Goal: Task Accomplishment & Management: Manage account settings

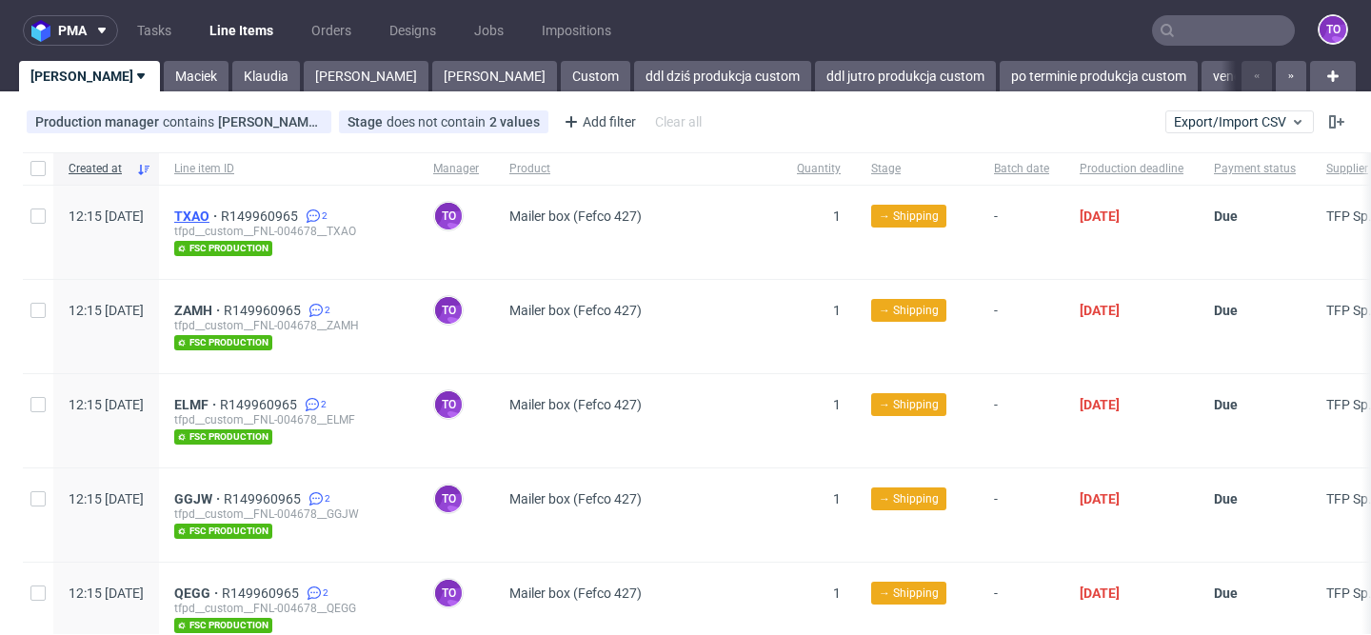
click at [221, 219] on span "TXAO" at bounding box center [197, 216] width 47 height 15
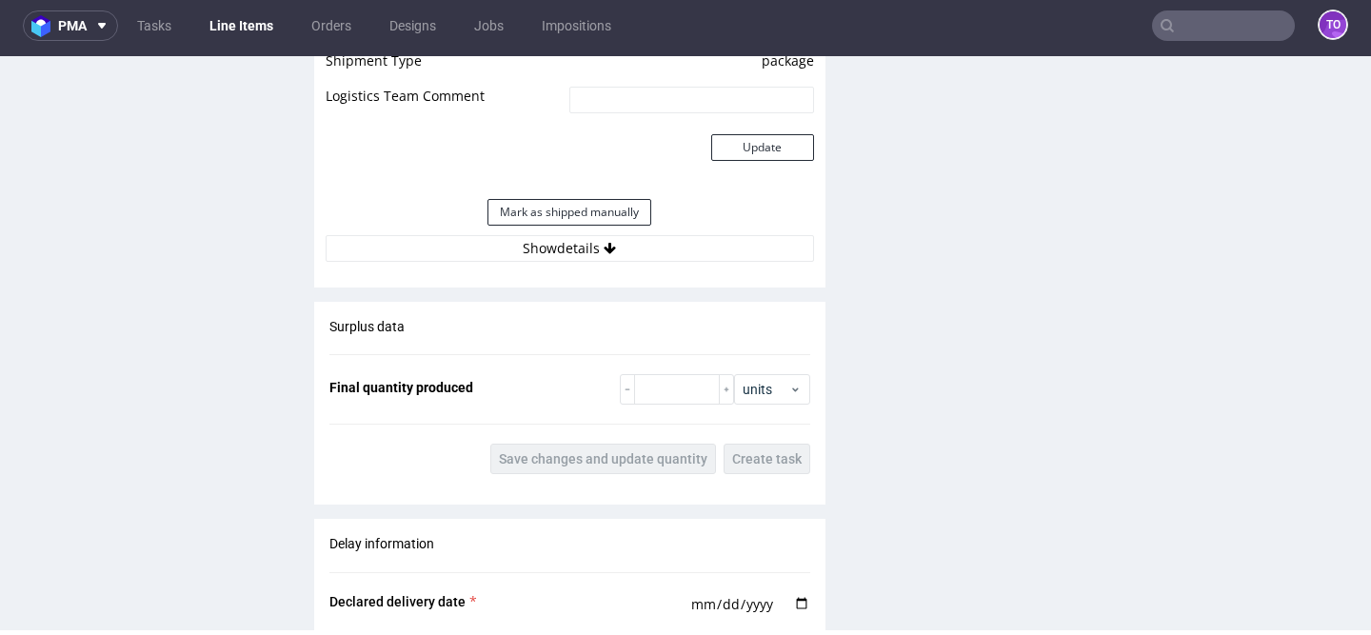
scroll to position [2860, 0]
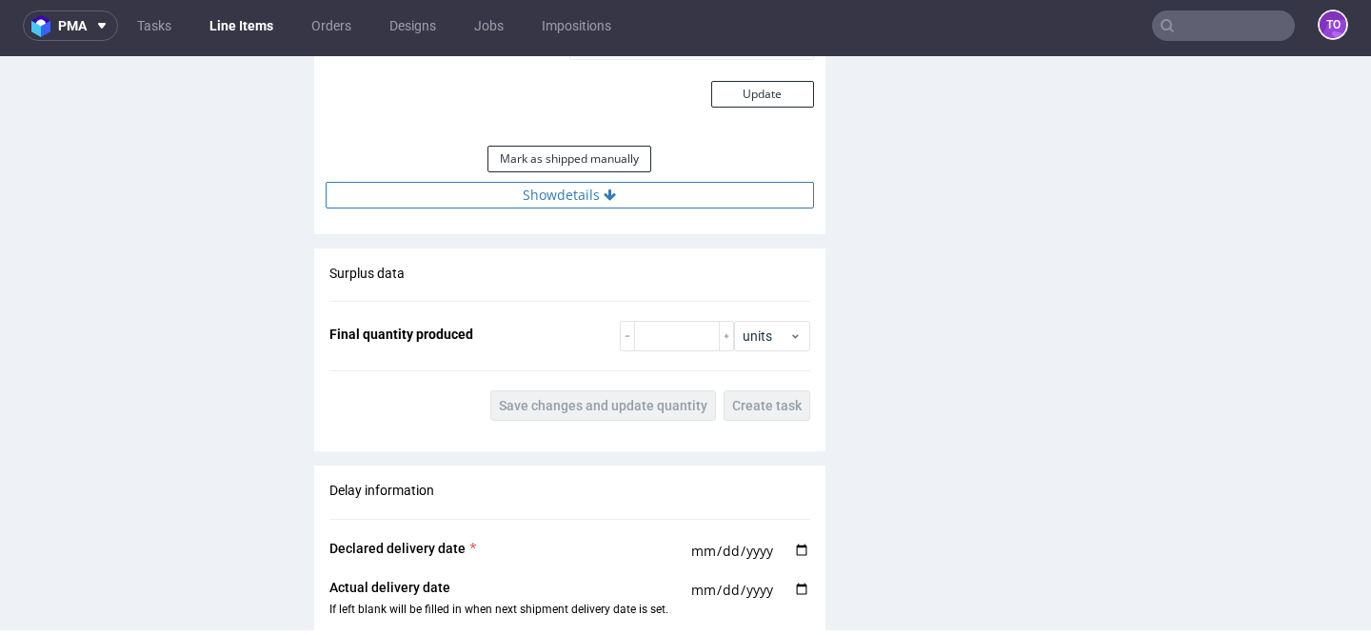
click at [550, 182] on button "Show details" at bounding box center [570, 195] width 488 height 27
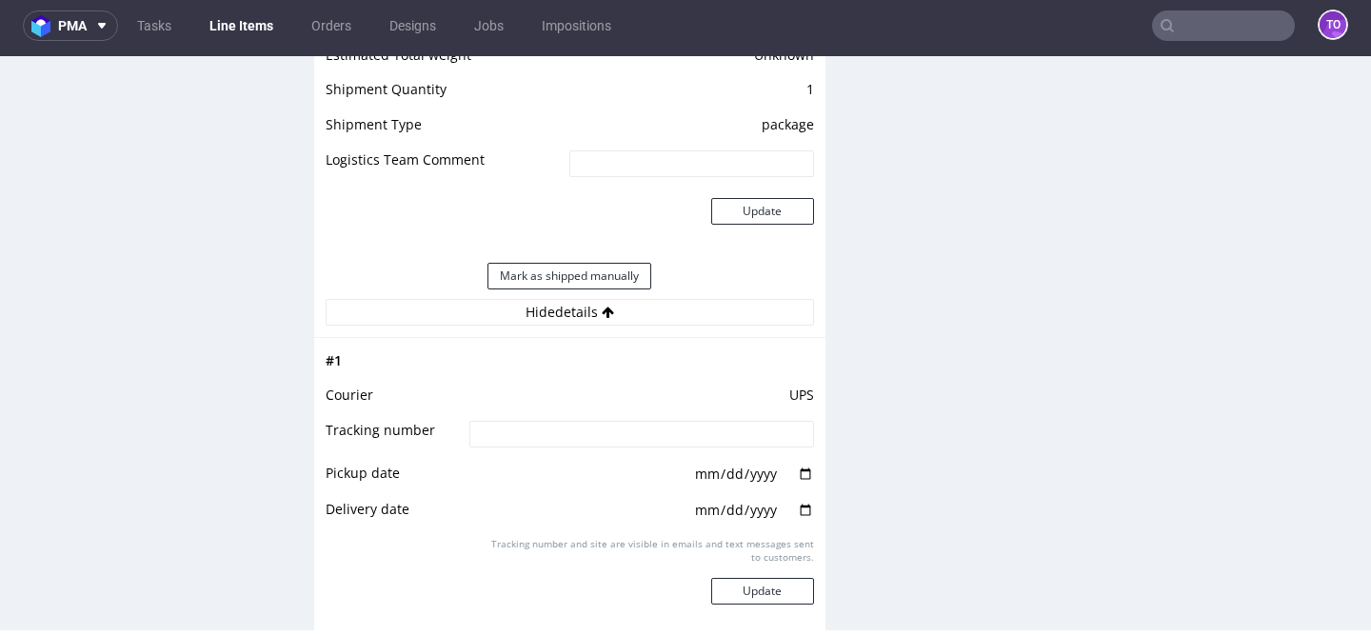
scroll to position [2742, 0]
click at [570, 264] on button "Mark as shipped manually" at bounding box center [570, 277] width 164 height 27
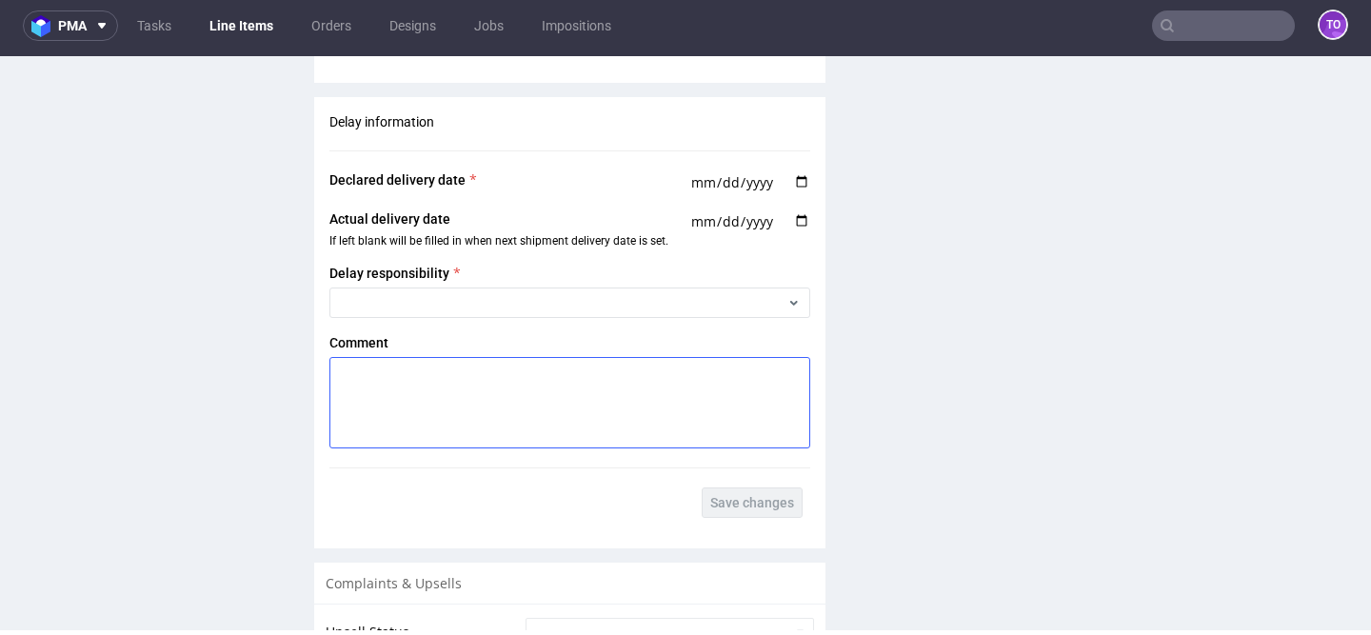
scroll to position [3894, 0]
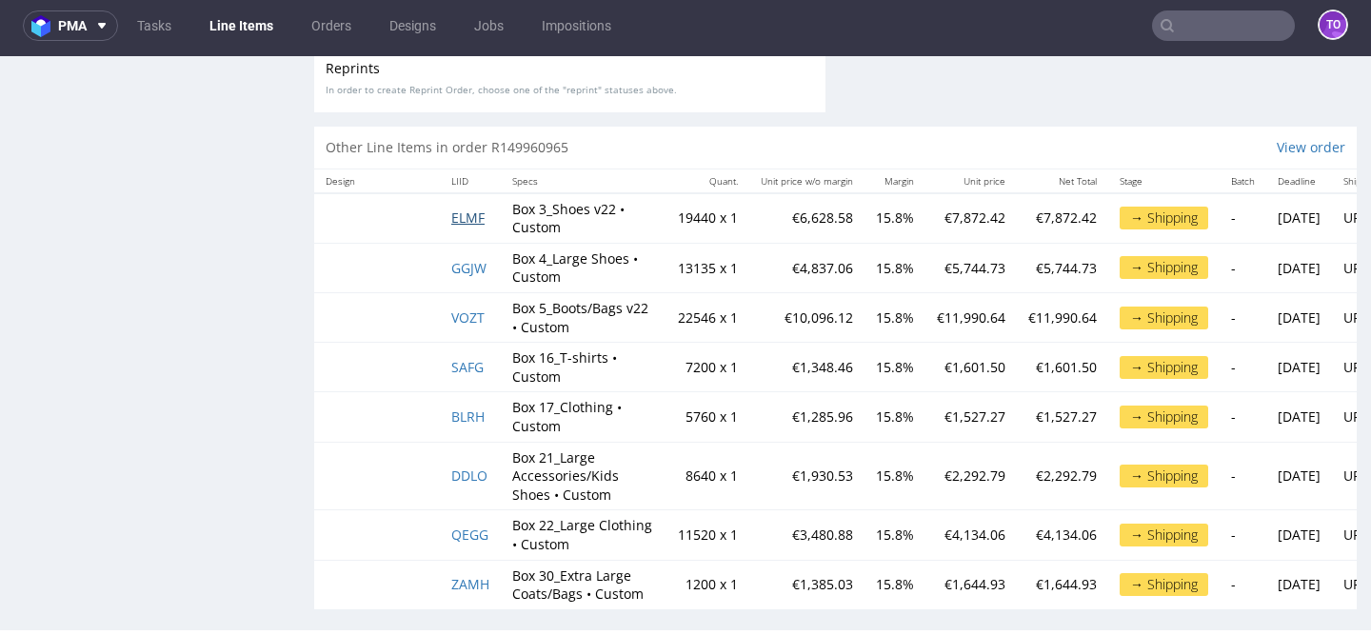
click at [468, 209] on span "ELMF" at bounding box center [467, 218] width 33 height 18
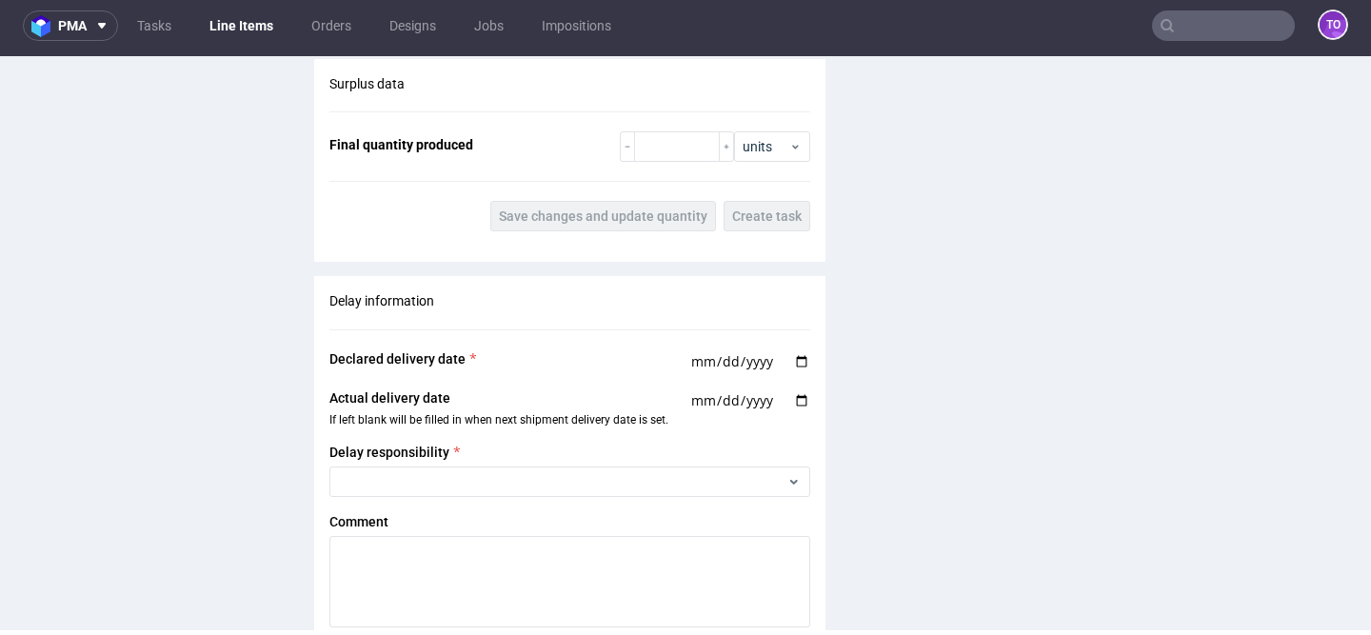
scroll to position [3096, 0]
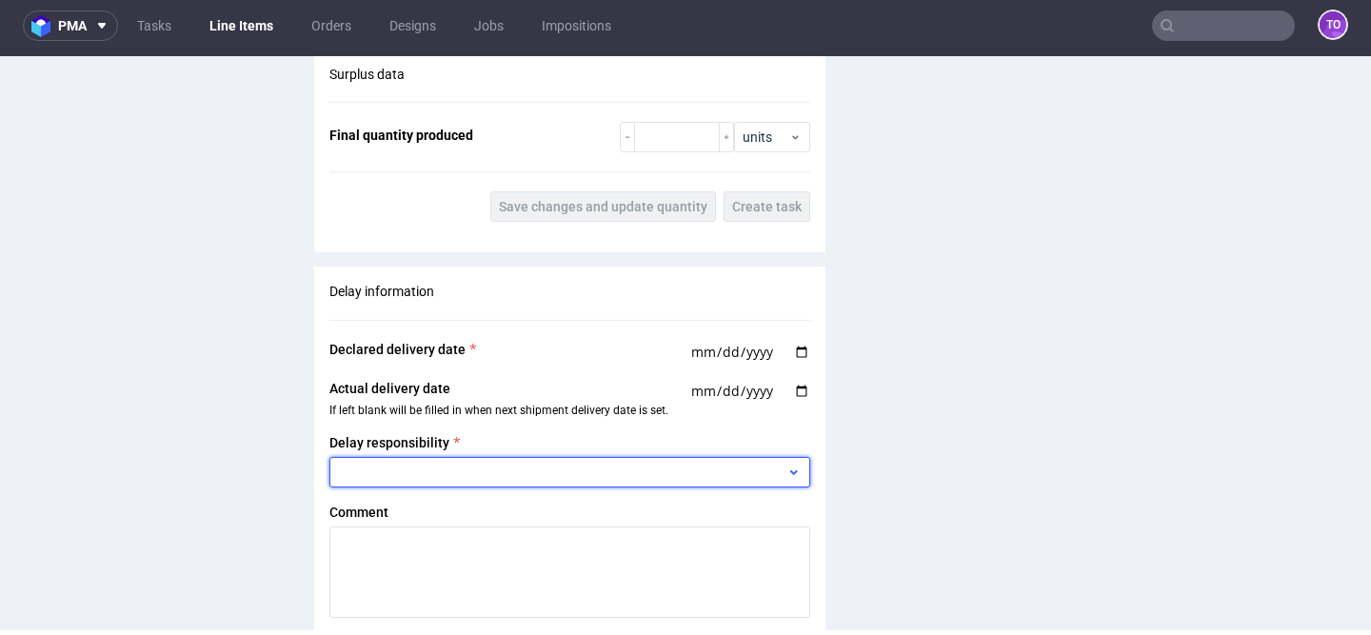
click at [443, 457] on div at bounding box center [569, 472] width 481 height 30
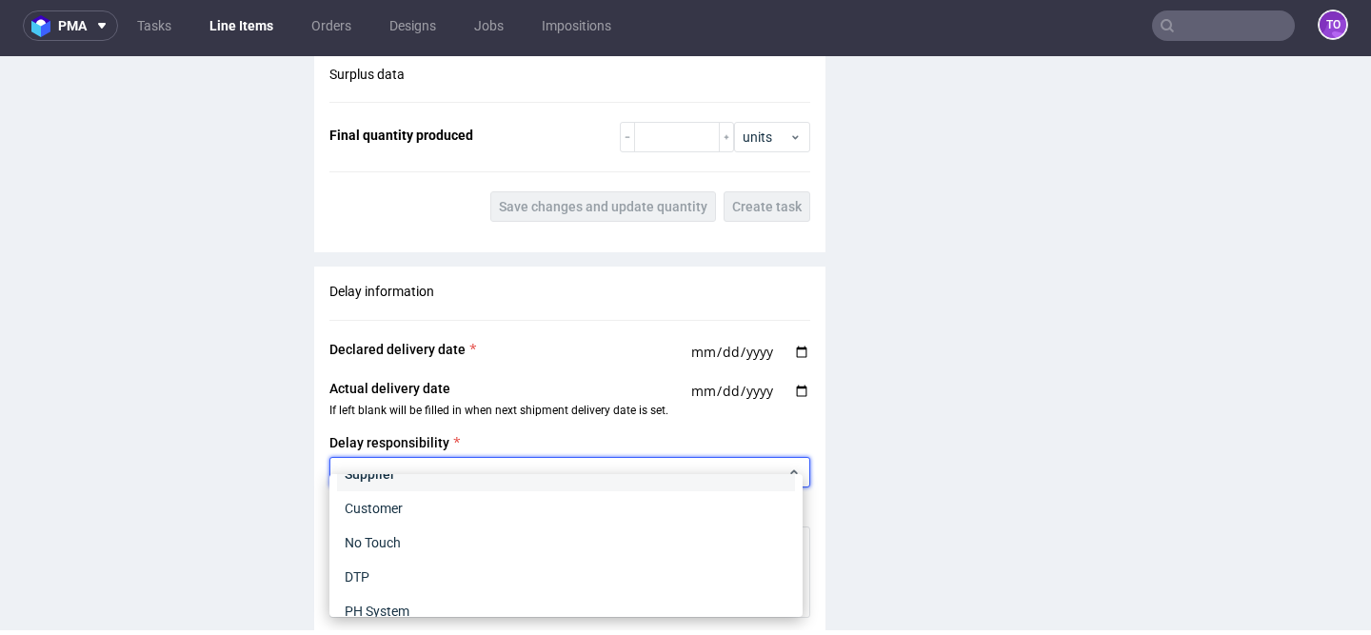
scroll to position [34, 0]
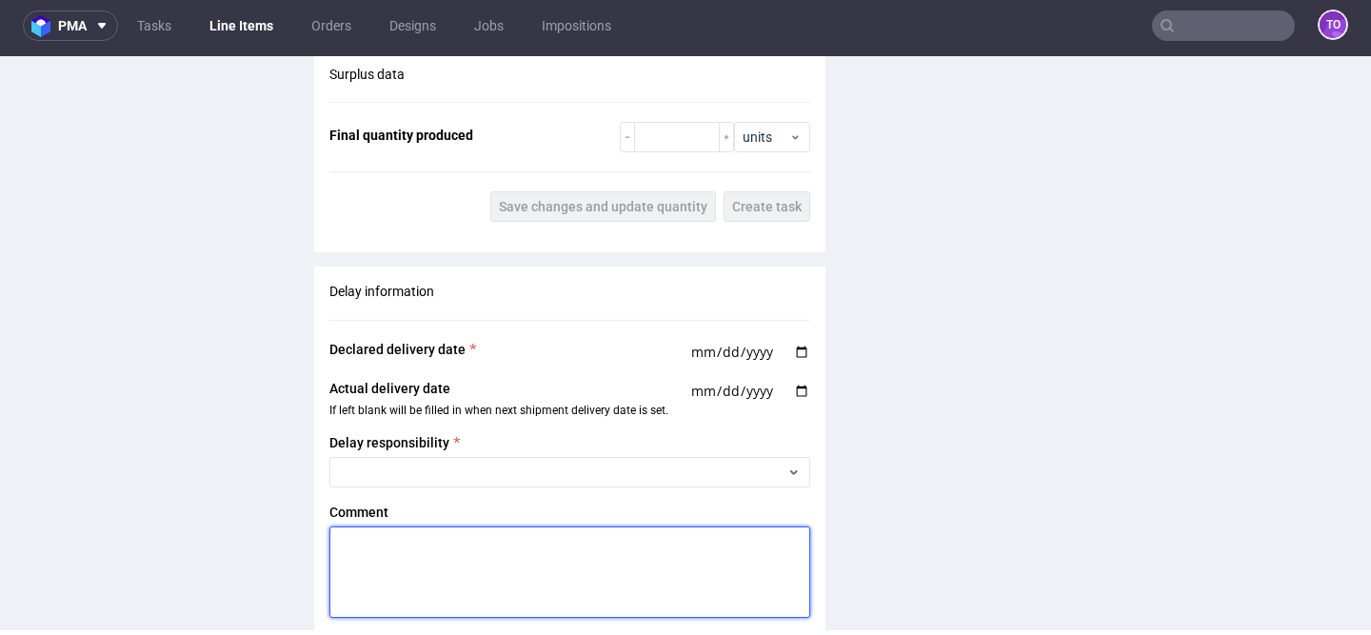
click at [480, 561] on textarea at bounding box center [569, 572] width 481 height 91
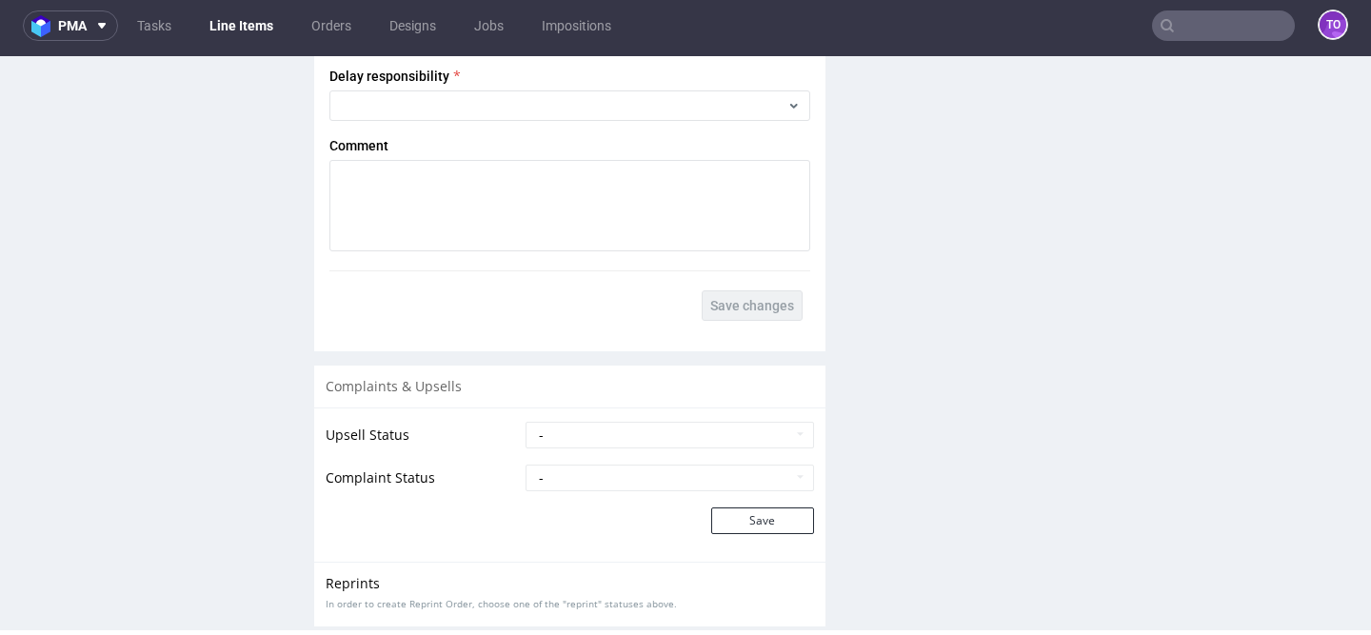
scroll to position [3461, 0]
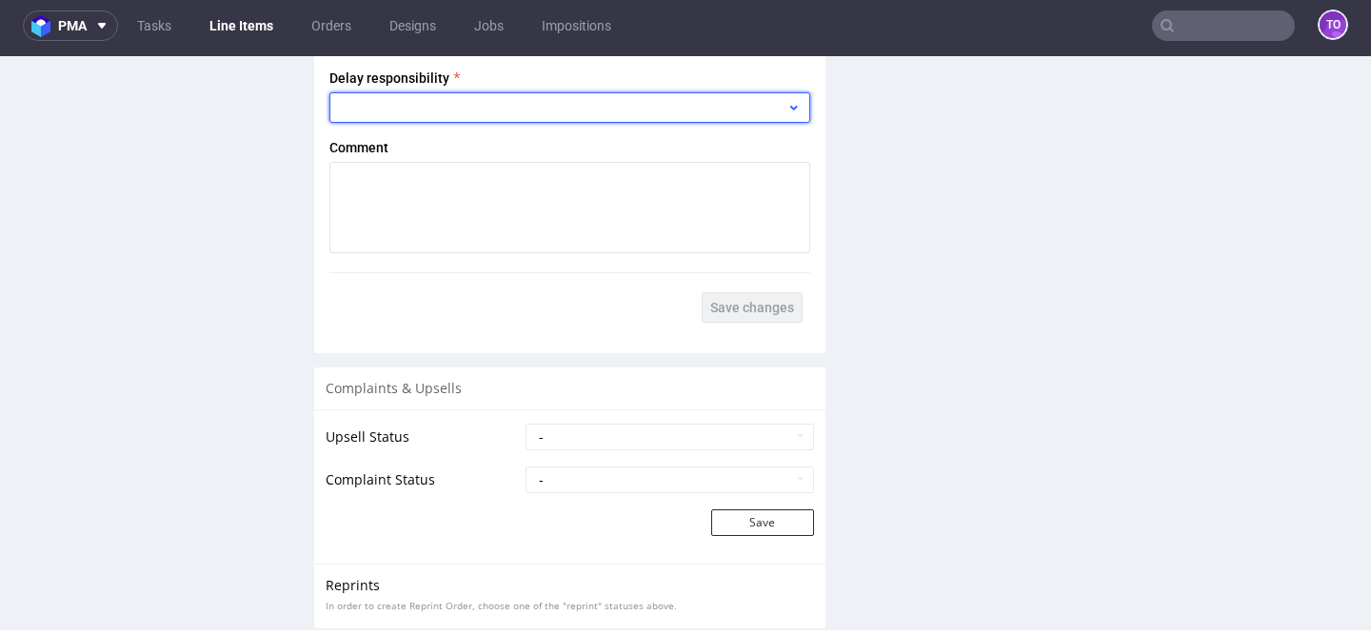
click at [549, 100] on div at bounding box center [569, 107] width 481 height 30
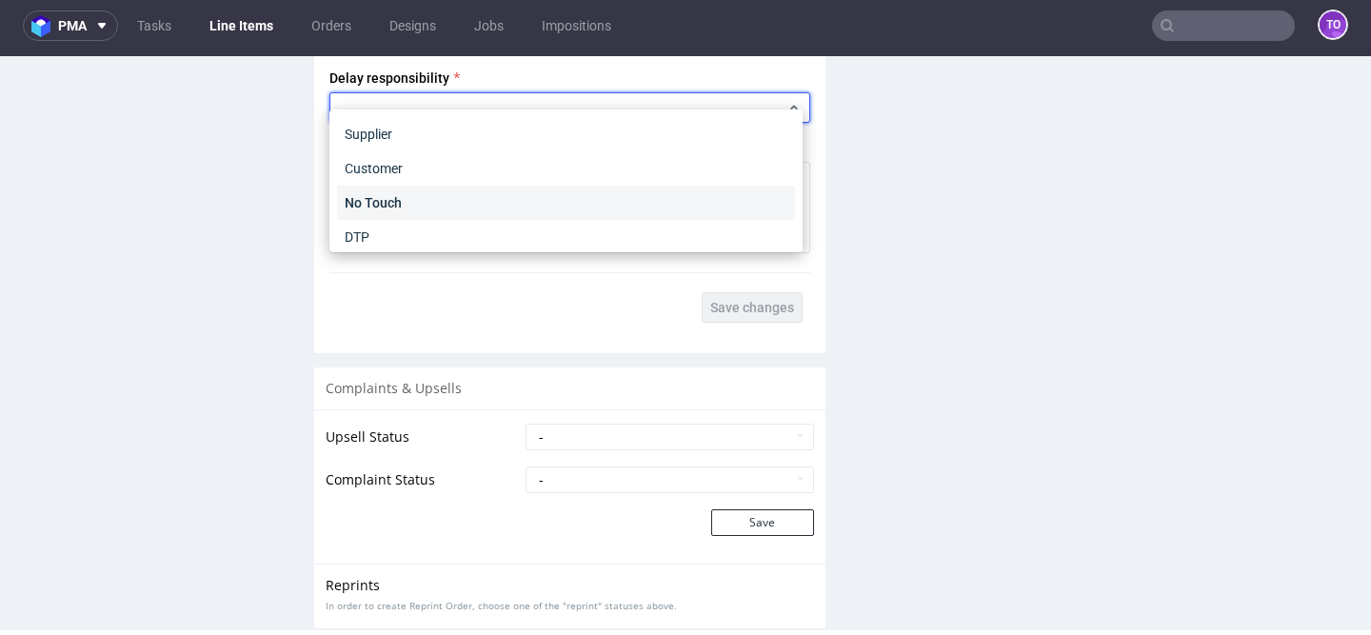
click at [523, 204] on div "No Touch" at bounding box center [566, 203] width 458 height 34
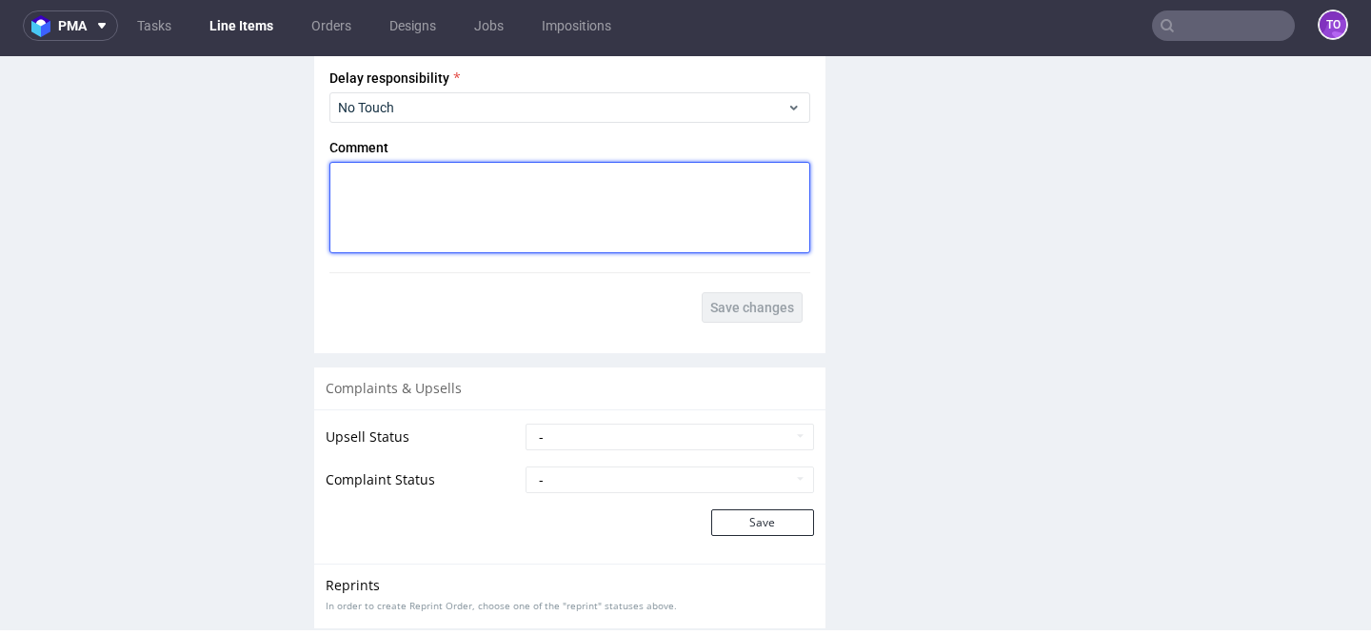
click at [621, 195] on textarea at bounding box center [569, 207] width 481 height 91
type textarea "ssdss"
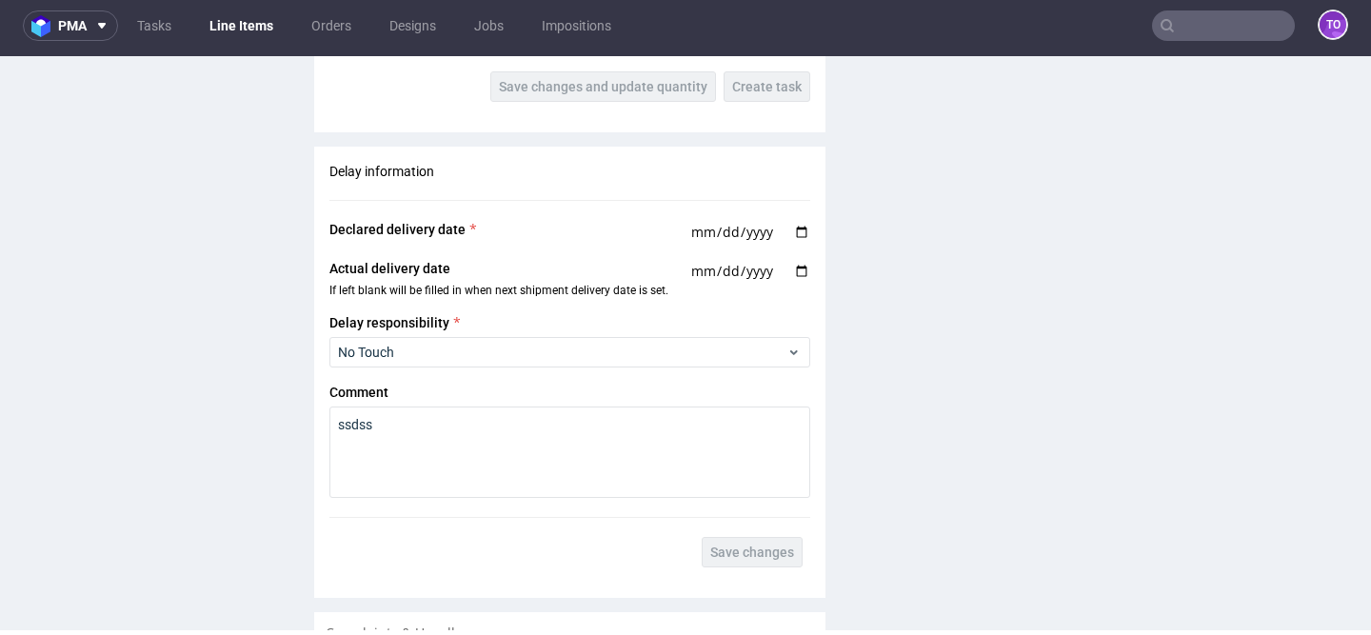
scroll to position [3214, 0]
click at [794, 223] on input "date" at bounding box center [749, 235] width 121 height 24
click at [794, 201] on div "Delay information Declared delivery date Actual delivery date If left blank wil…" at bounding box center [569, 367] width 511 height 436
click at [794, 223] on input "date" at bounding box center [749, 235] width 121 height 24
type input "2025-09-03"
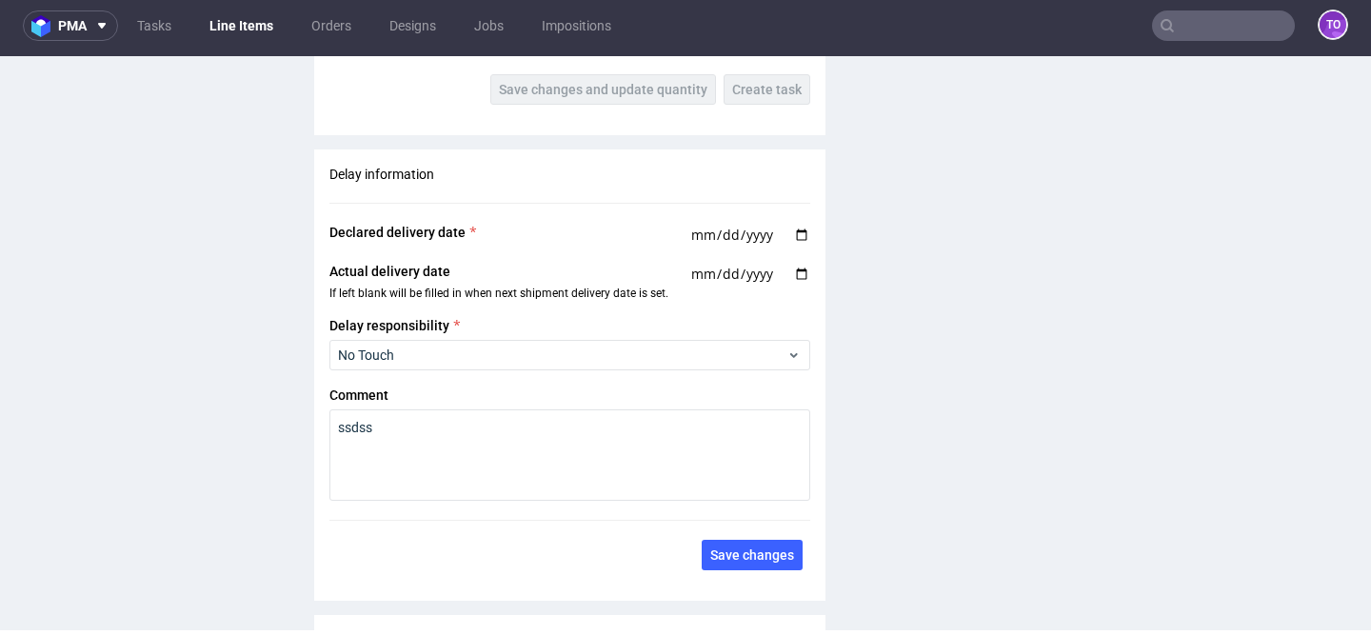
click at [795, 262] on input "date" at bounding box center [749, 274] width 121 height 24
type input "2025-09-12"
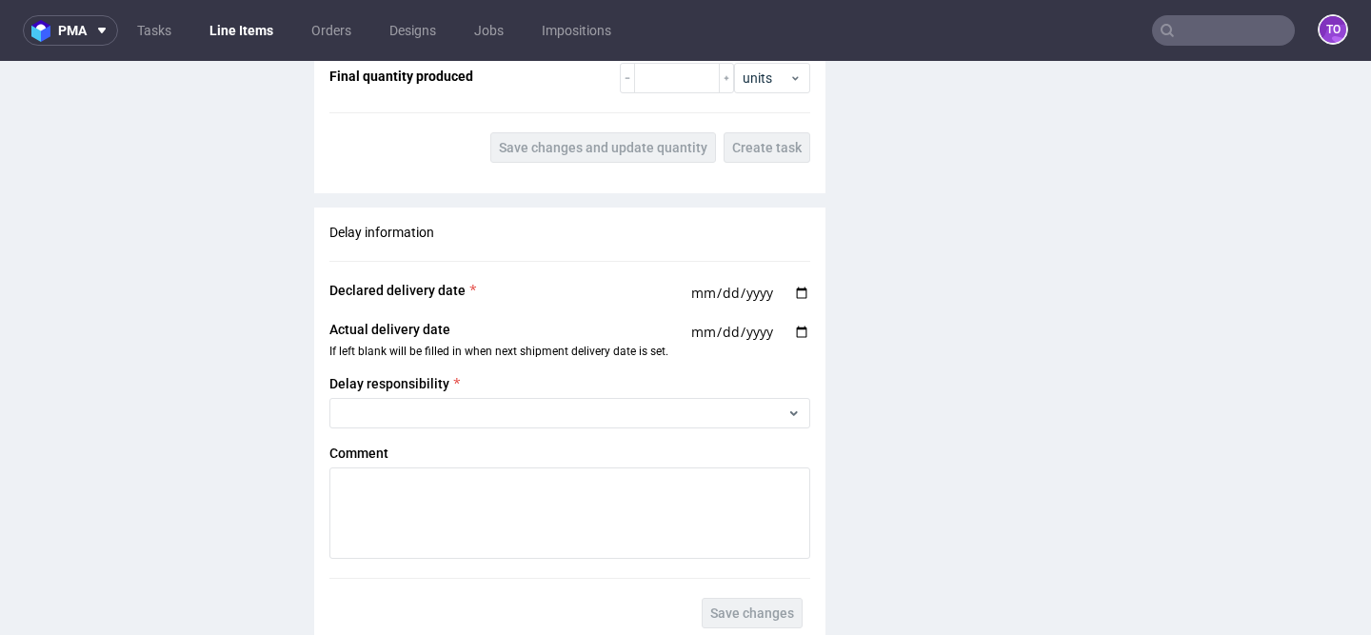
scroll to position [3159, 0]
click at [331, 284] on span "Declared delivery date" at bounding box center [397, 291] width 136 height 15
drag, startPoint x: 330, startPoint y: 272, endPoint x: 461, endPoint y: 272, distance: 130.4
click at [461, 282] on label "Declared delivery date" at bounding box center [403, 291] width 148 height 19
copy span "Declared delivery date"
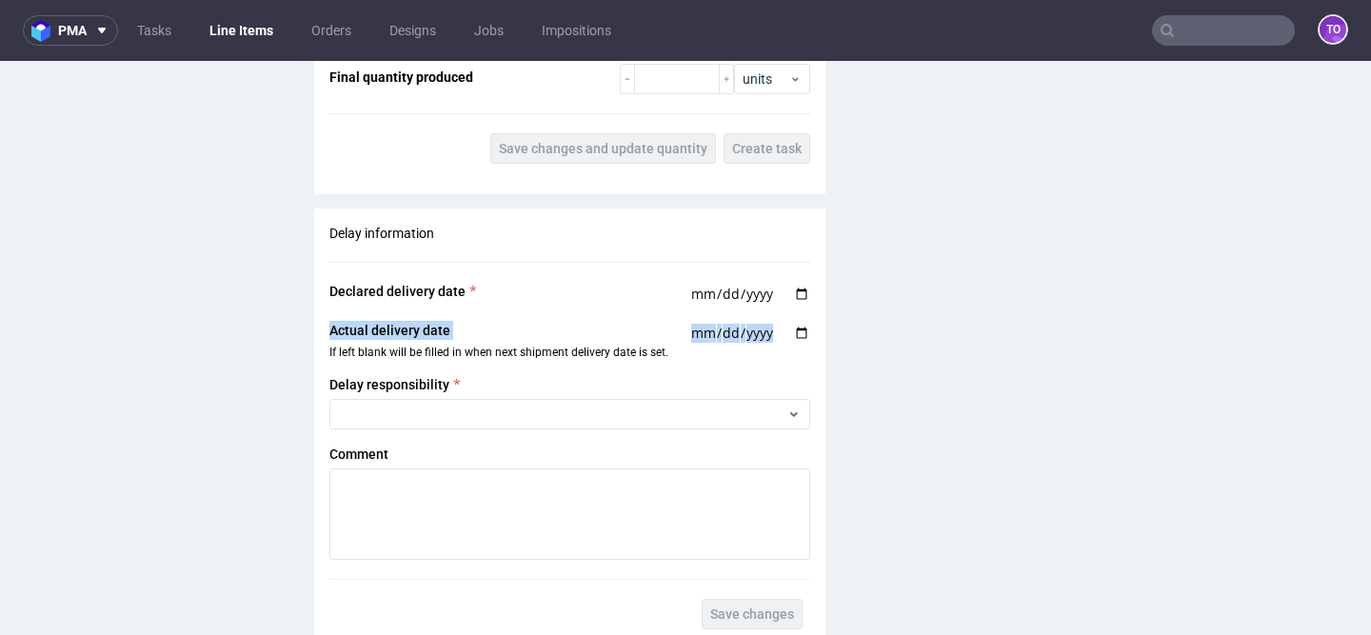
drag, startPoint x: 467, startPoint y: 312, endPoint x: 328, endPoint y: 309, distance: 138.1
click at [328, 309] on div "Delay information Declared delivery date Actual delivery date If left blank wil…" at bounding box center [569, 427] width 511 height 436
copy div "Actual delivery date"
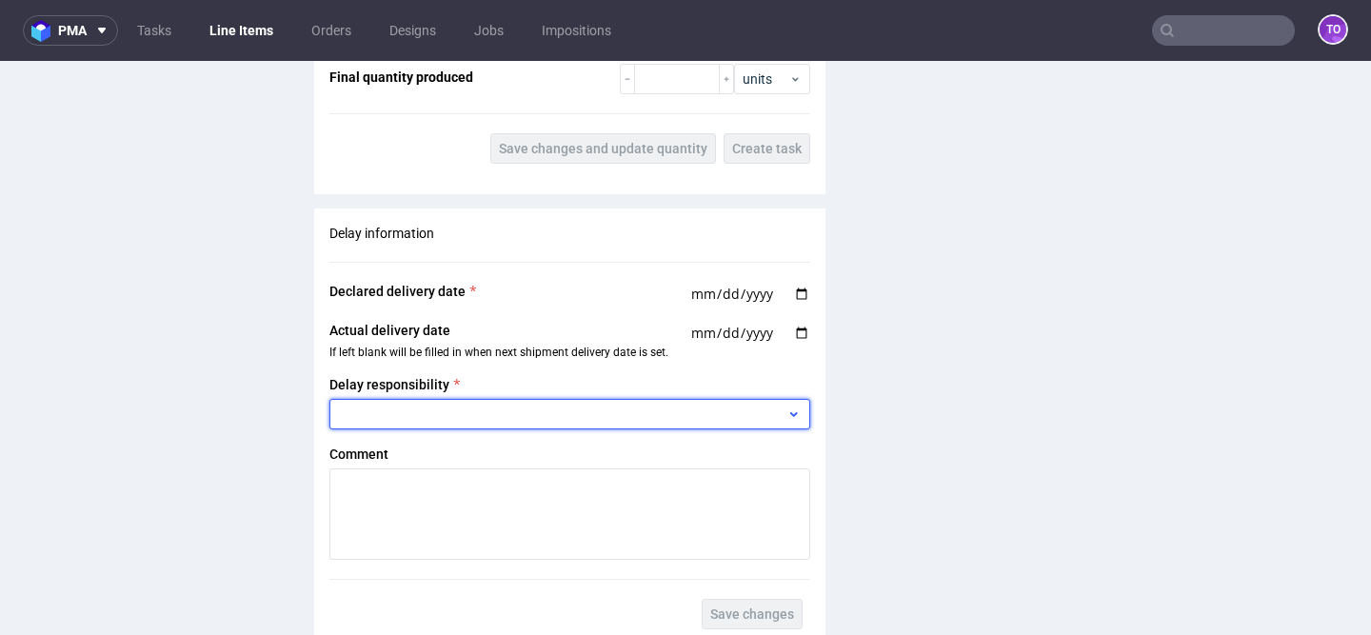
click at [641, 406] on div at bounding box center [569, 414] width 481 height 30
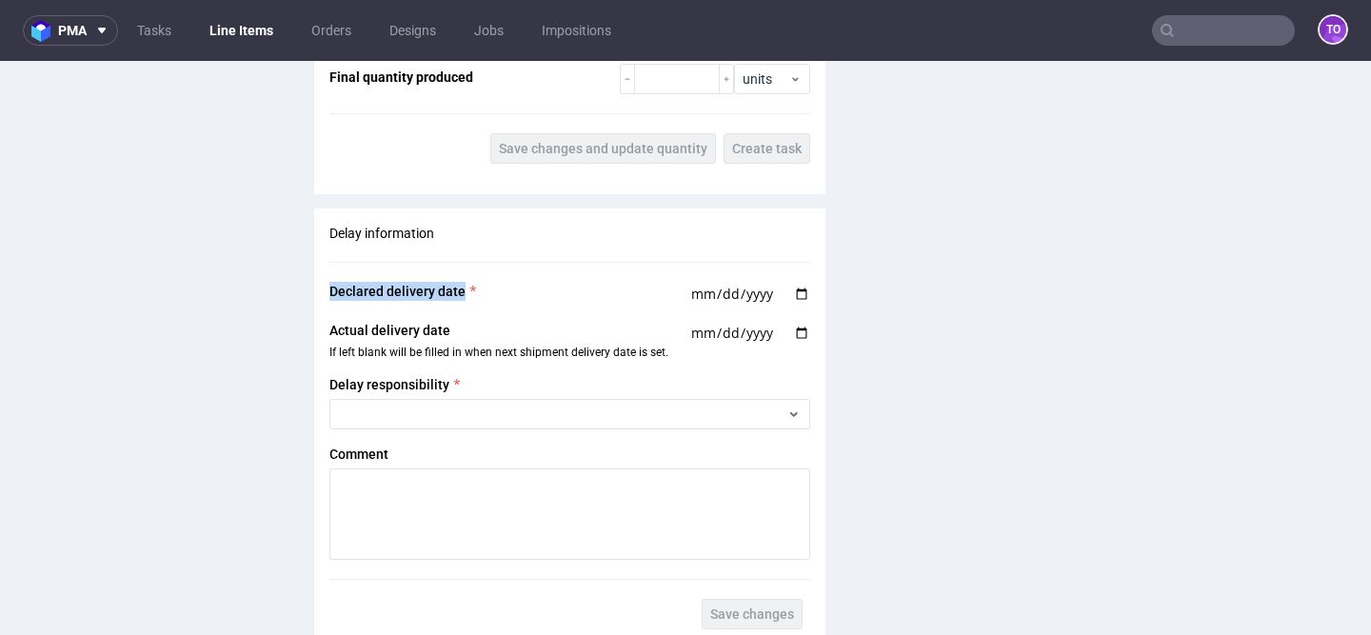
drag, startPoint x: 468, startPoint y: 277, endPoint x: 328, endPoint y: 278, distance: 139.0
click at [328, 278] on div "Delay information Declared delivery date Actual delivery date If left blank wil…" at bounding box center [569, 427] width 511 height 436
copy span "Declared delivery date"
drag, startPoint x: 445, startPoint y: 366, endPoint x: 318, endPoint y: 366, distance: 126.6
click at [318, 366] on div "Delay information Declared delivery date Actual delivery date If left blank wil…" at bounding box center [569, 427] width 511 height 436
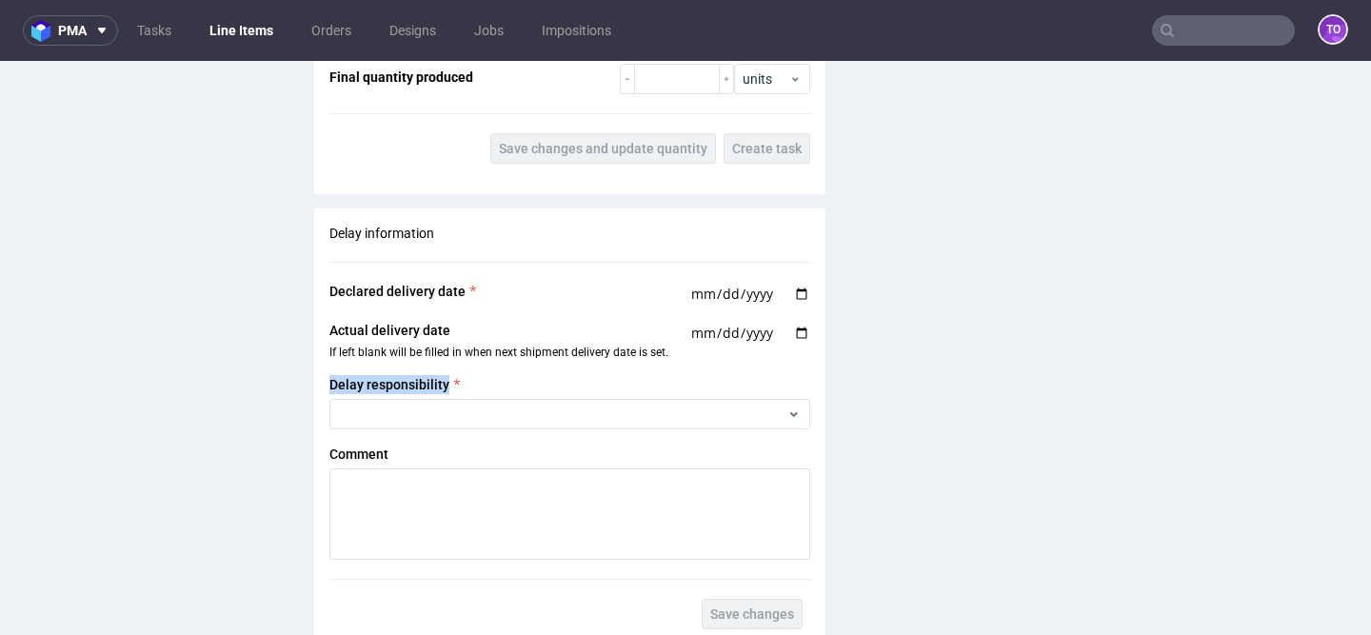
copy span "Delay responsibility"
click at [428, 284] on span "Declared delivery date" at bounding box center [397, 291] width 136 height 15
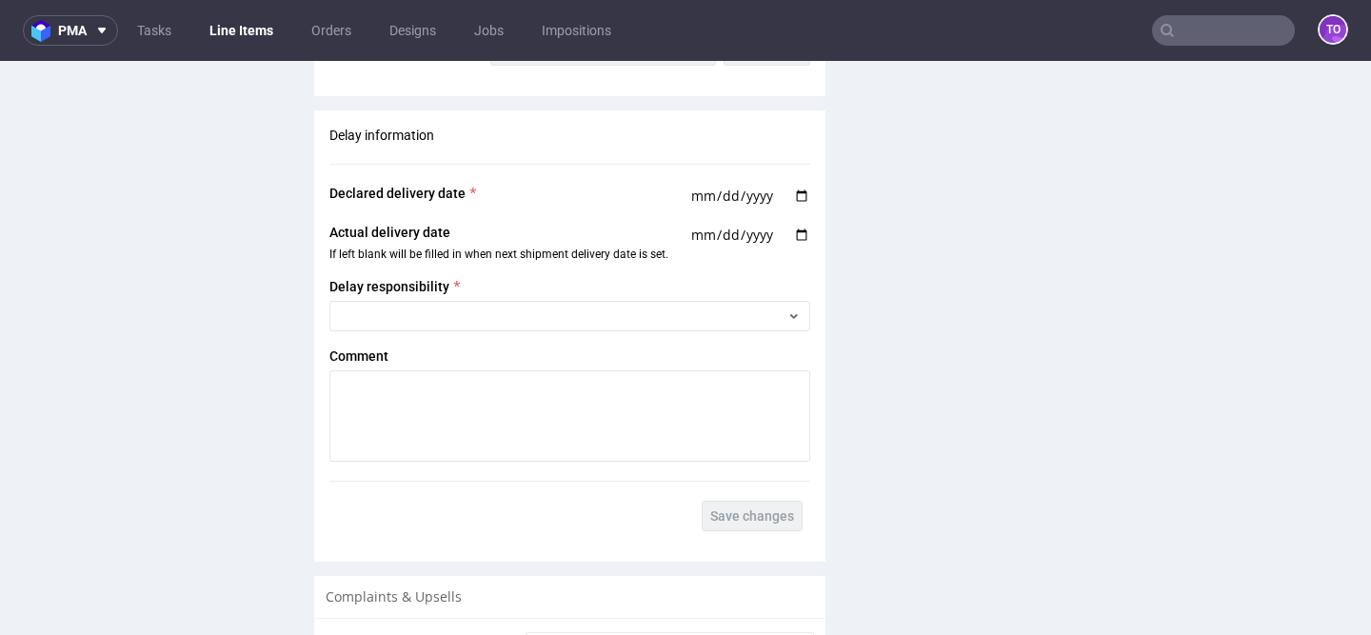
scroll to position [3251, 0]
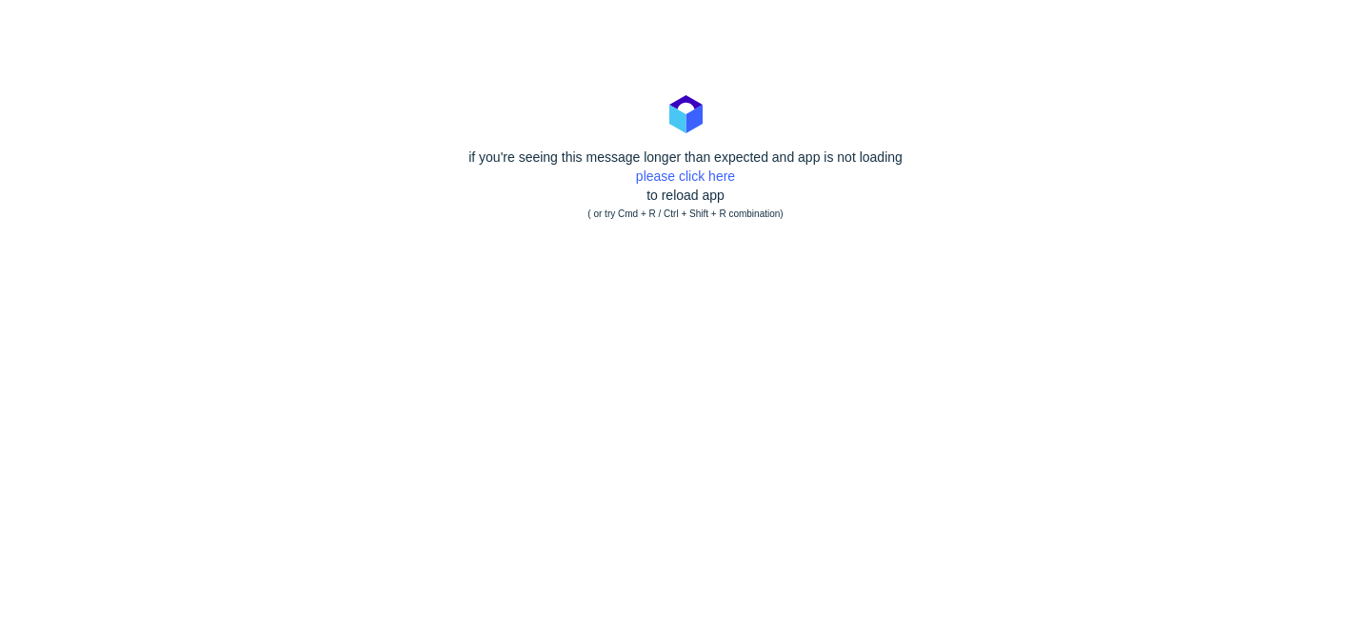
click at [674, 197] on div "if you're seeing this message longer than expected and app is not loading pleas…" at bounding box center [685, 186] width 1371 height 76
click at [678, 166] on div "if you're seeing this message longer than expected and app is not loading pleas…" at bounding box center [685, 186] width 1371 height 76
click at [673, 176] on link "please click here" at bounding box center [685, 176] width 99 height 15
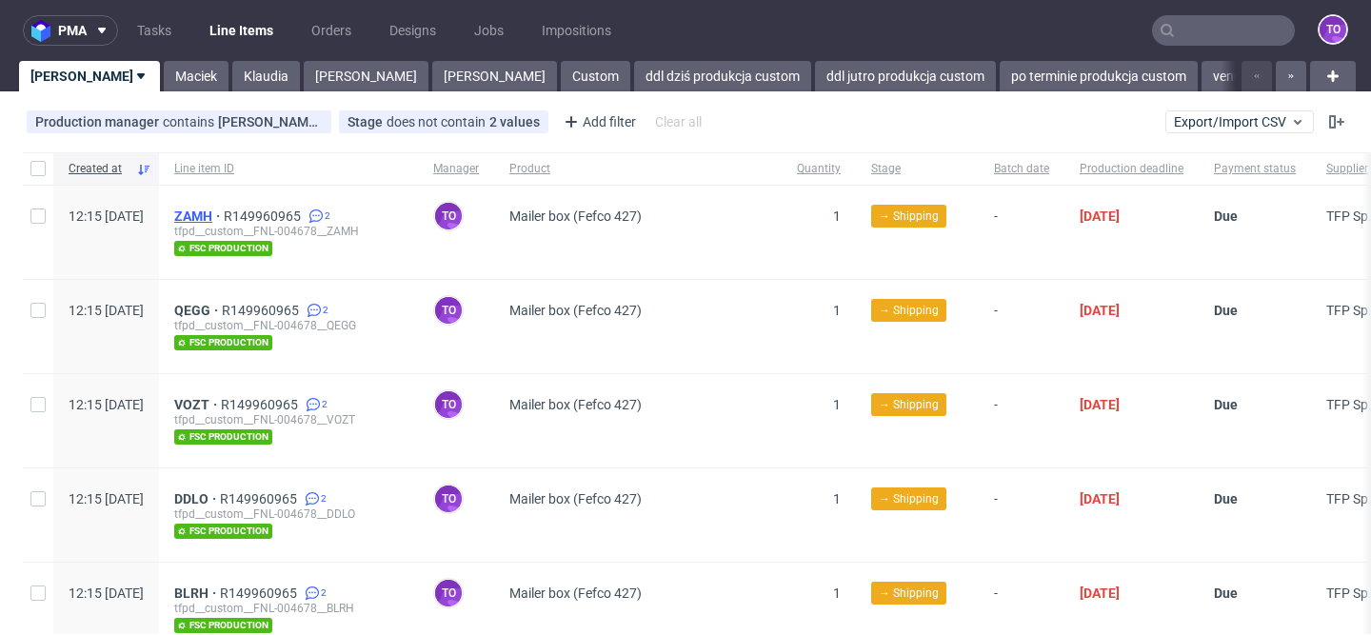
click at [224, 213] on span "ZAMH" at bounding box center [199, 216] width 50 height 15
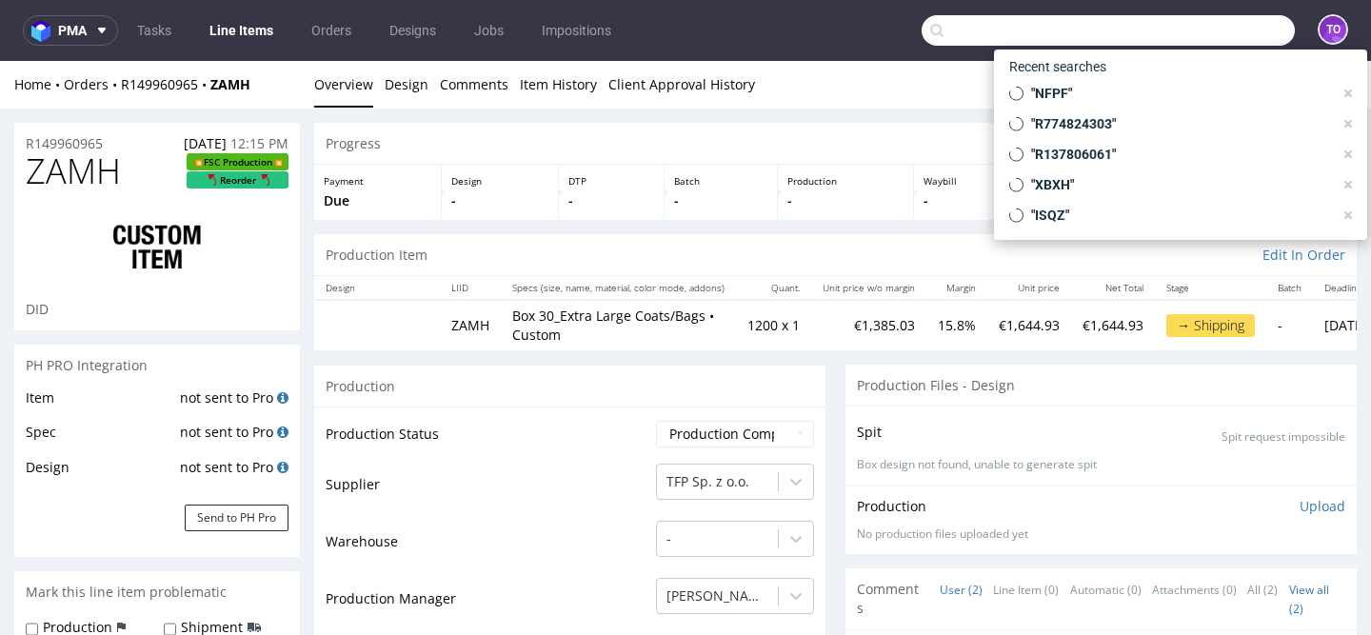
click at [1192, 33] on input "text" at bounding box center [1108, 30] width 373 height 30
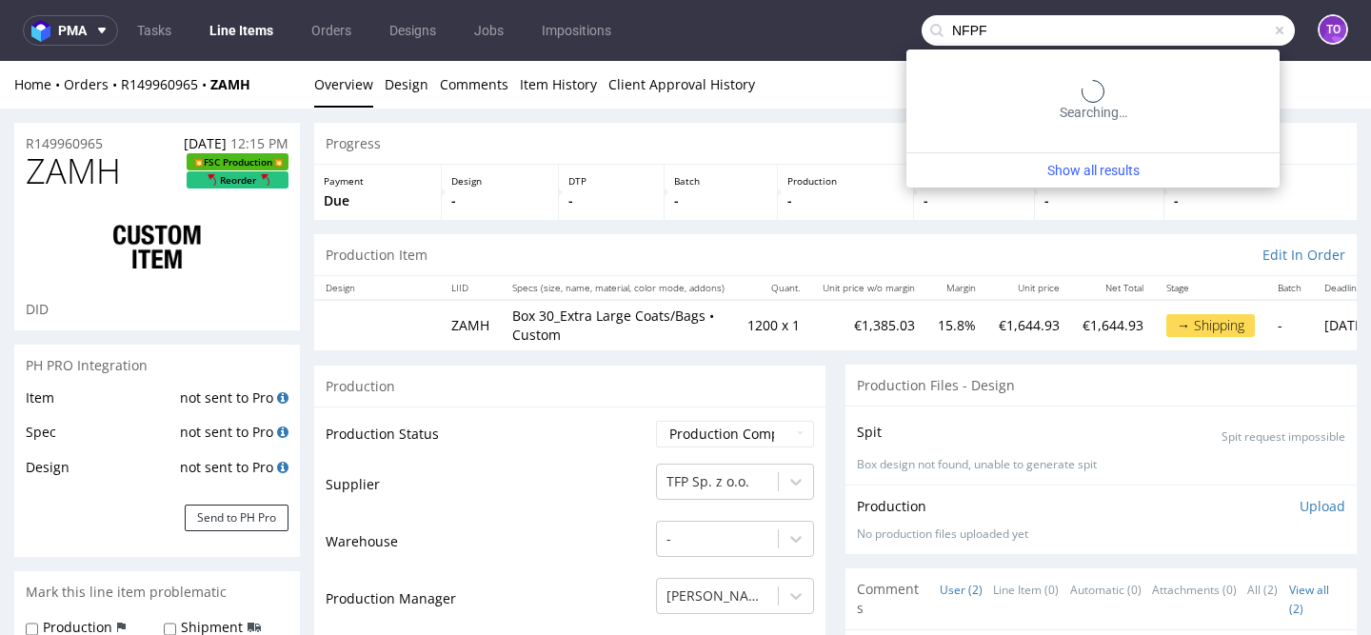
type input "NFPF"
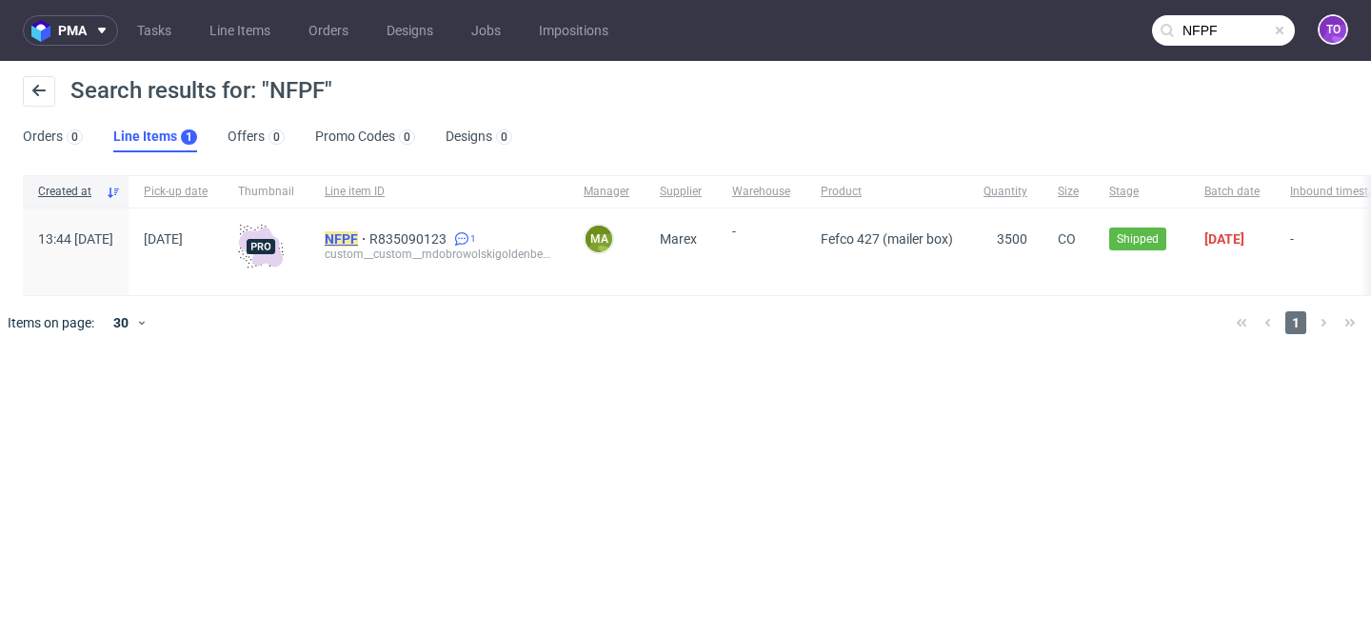
click at [358, 243] on mark "NFPF" at bounding box center [341, 238] width 33 height 15
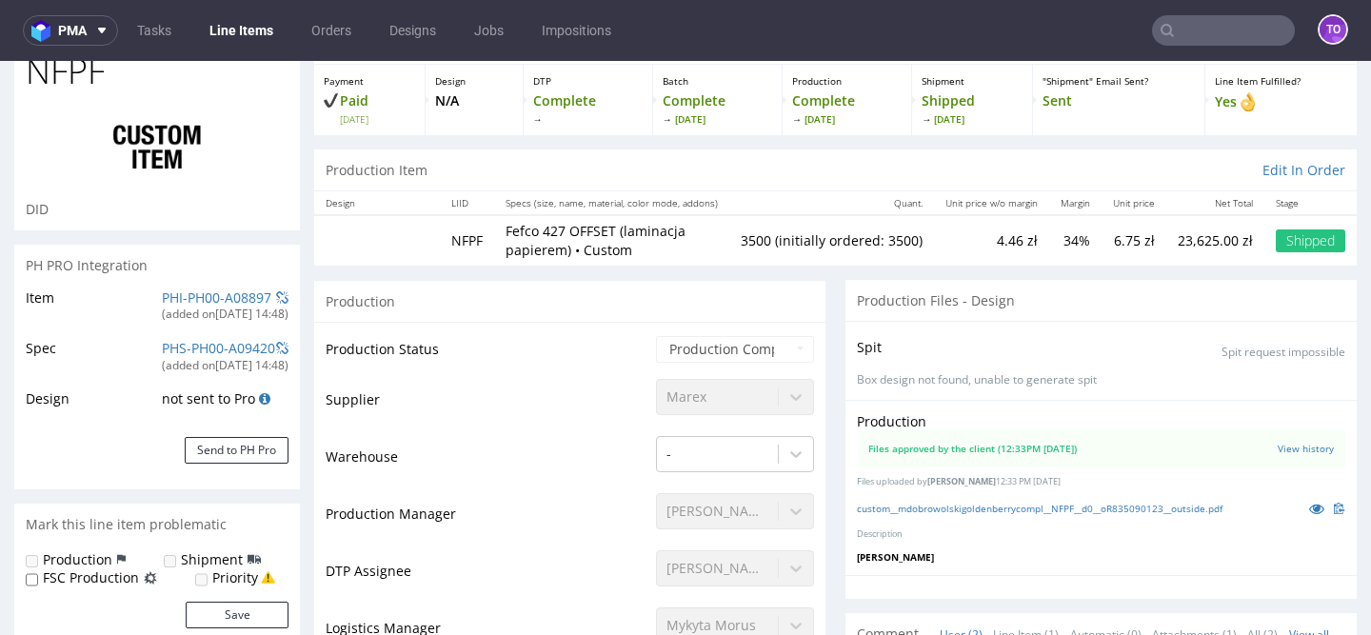
type input "3605"
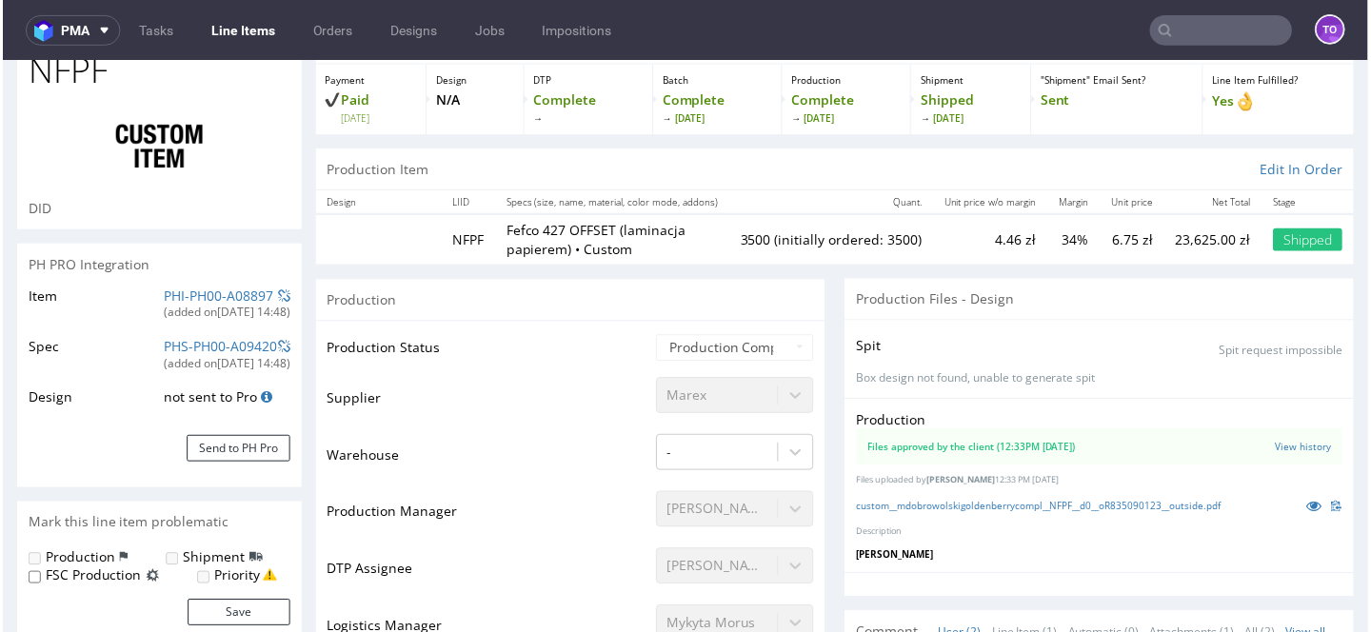
scroll to position [135, 0]
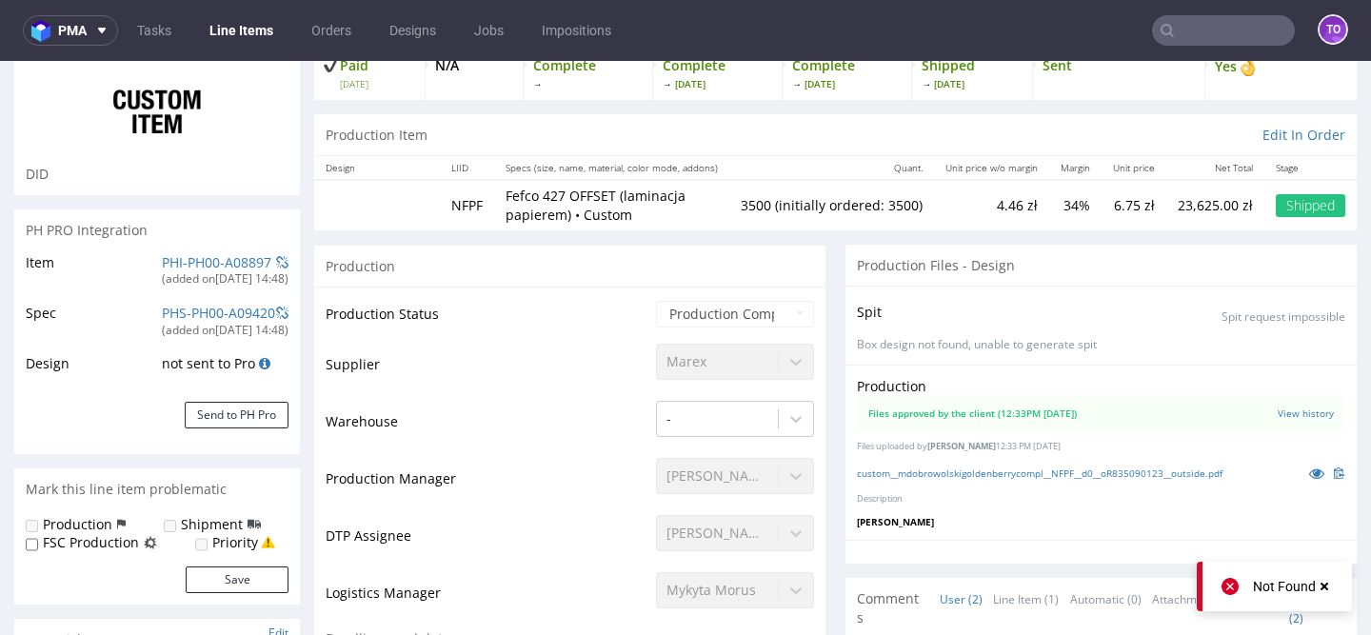
click at [200, 276] on div "(added on 07.08.2025, 14:48 )" at bounding box center [225, 279] width 127 height 16
click at [200, 269] on div "PHI-PH00-A08897" at bounding box center [216, 262] width 109 height 19
click at [205, 264] on link "PHI-PH00-A08897" at bounding box center [216, 262] width 109 height 18
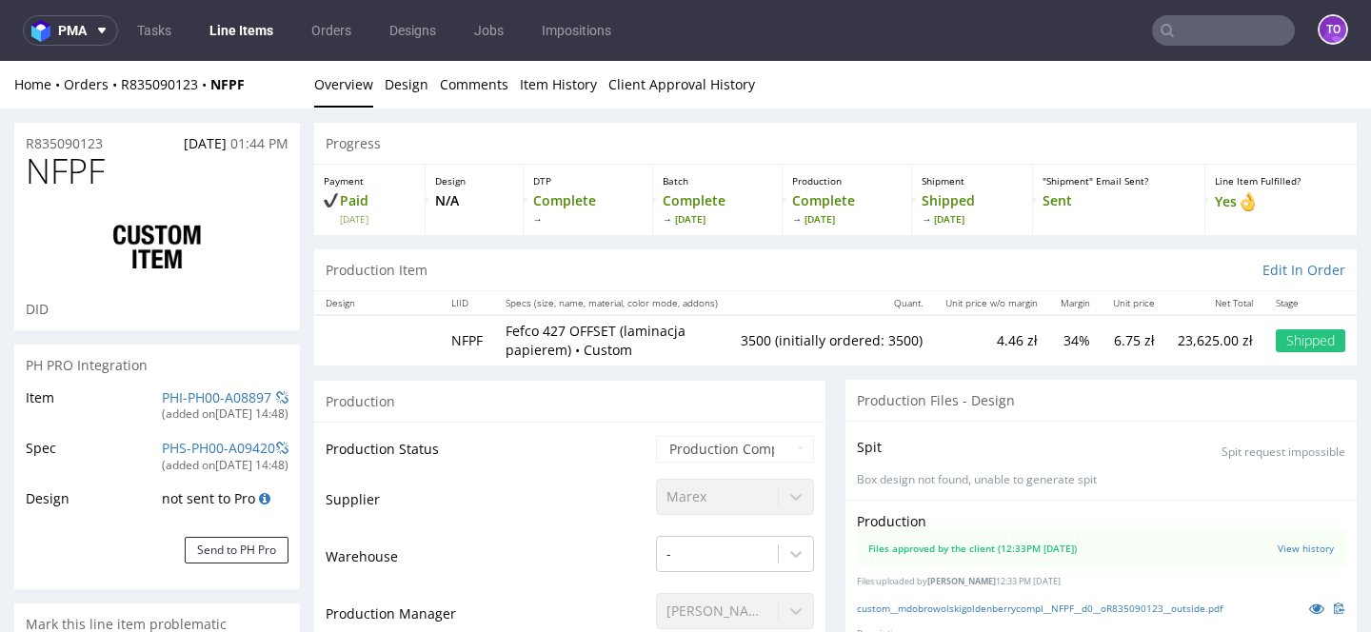
click at [238, 37] on link "Line Items" at bounding box center [241, 30] width 87 height 30
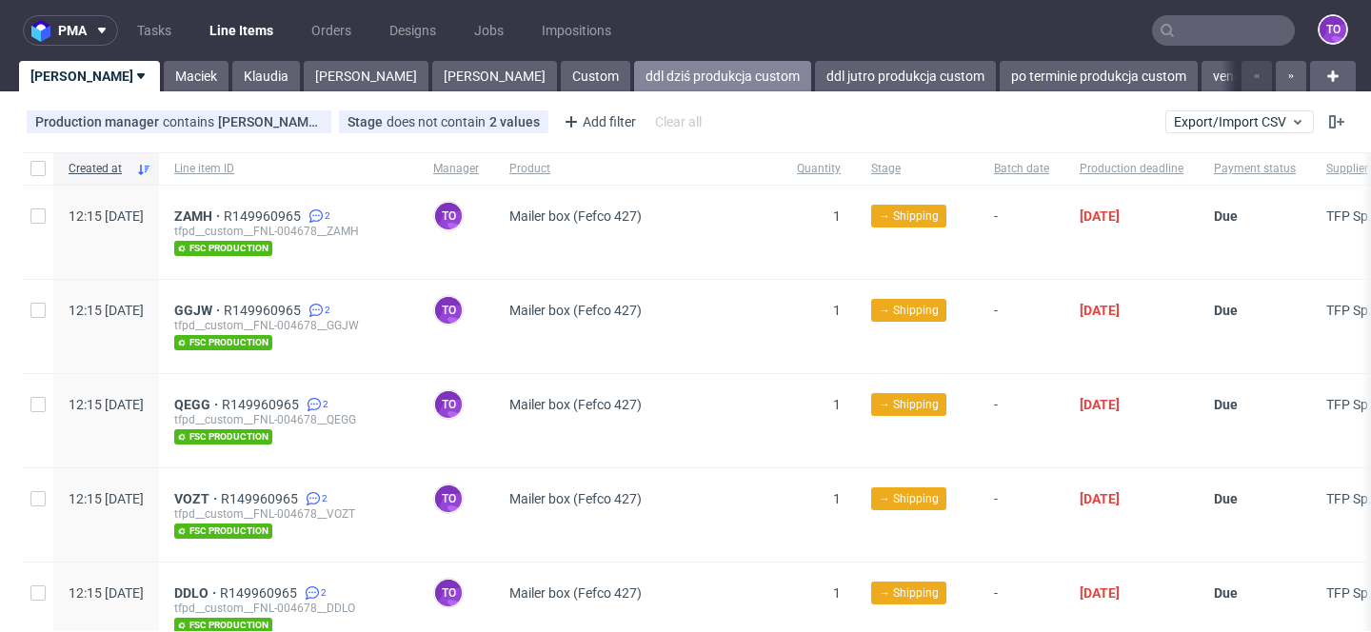
click at [634, 79] on link "ddl dziś produkcja custom" at bounding box center [722, 76] width 177 height 30
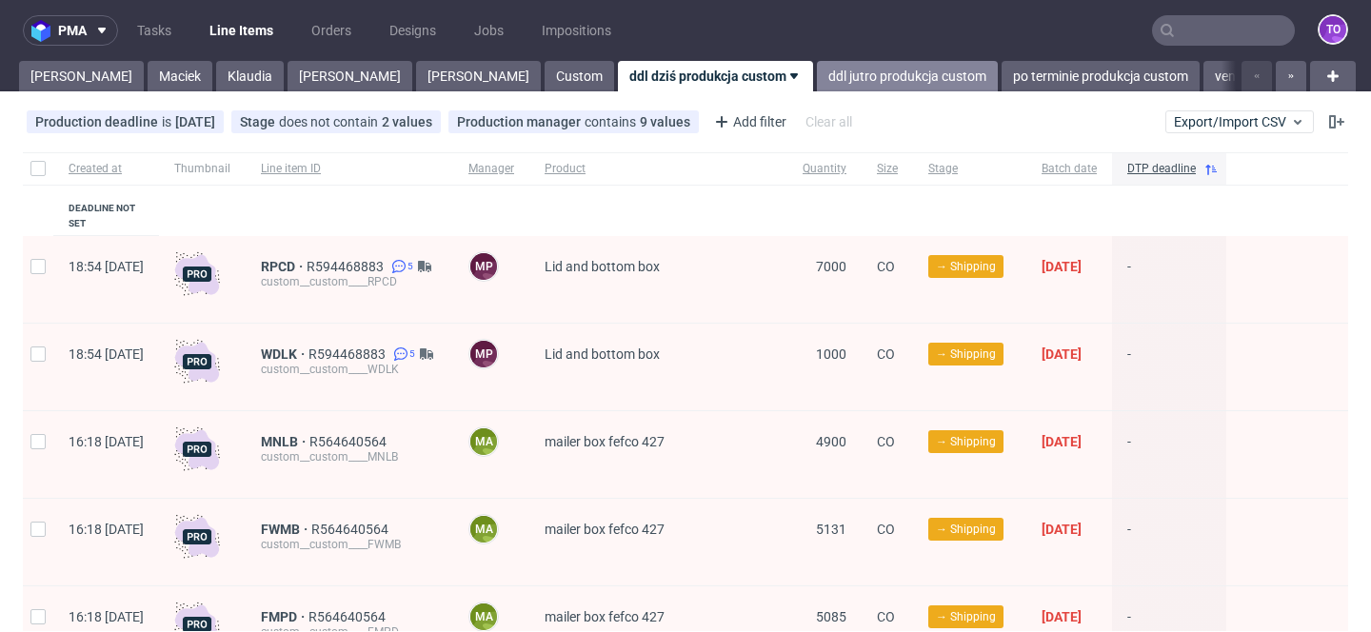
click at [817, 67] on link "ddl jutro produkcja custom" at bounding box center [907, 76] width 181 height 30
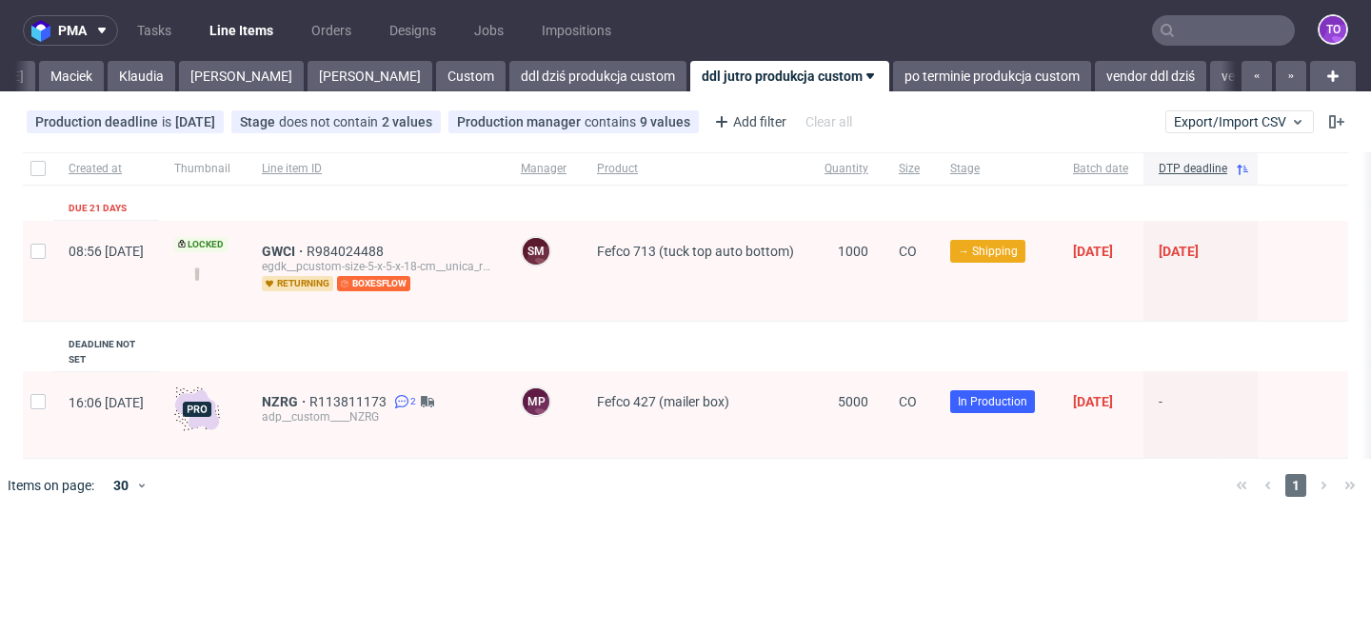
scroll to position [0, 114]
click at [309, 394] on span "NZRG" at bounding box center [286, 401] width 48 height 15
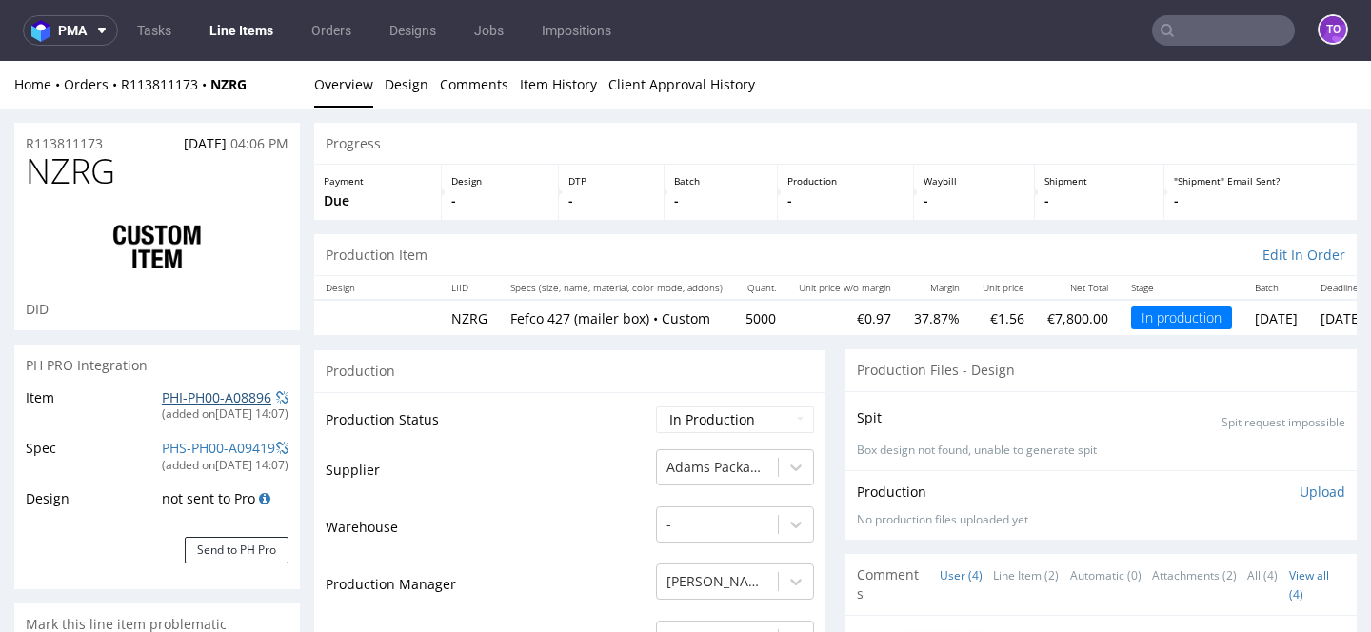
click at [167, 398] on link "PHI-PH00-A08896" at bounding box center [216, 397] width 109 height 18
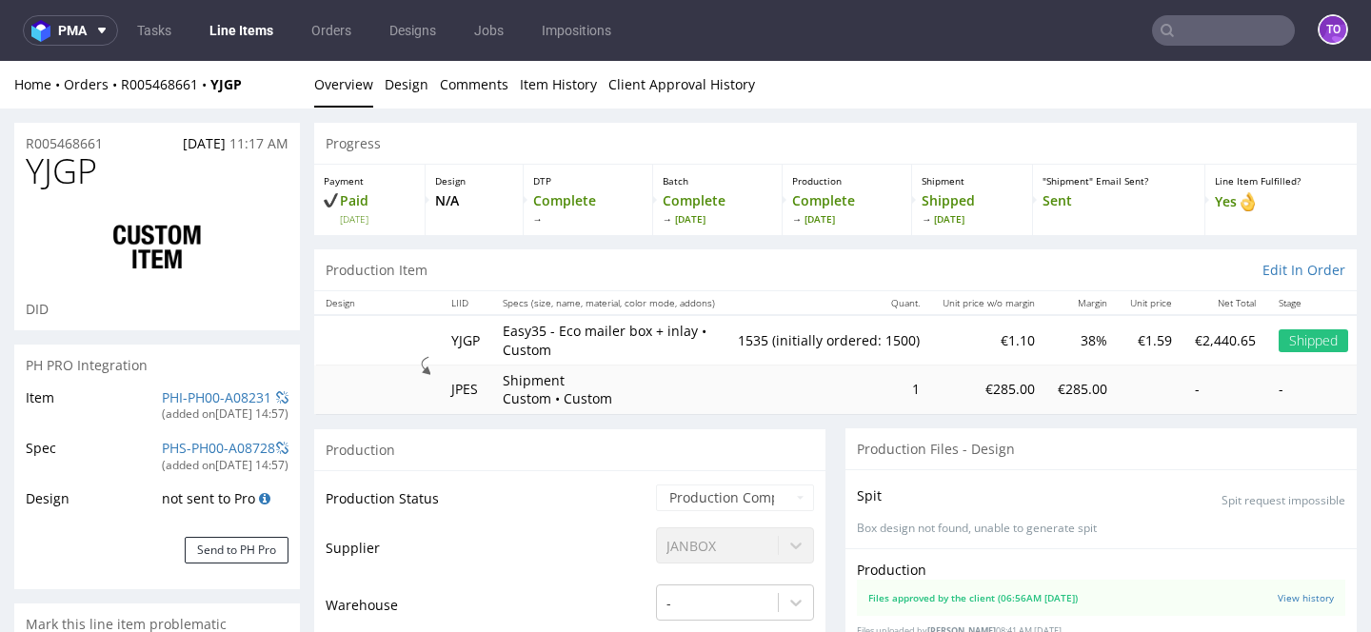
scroll to position [351, 0]
select select "in_progress"
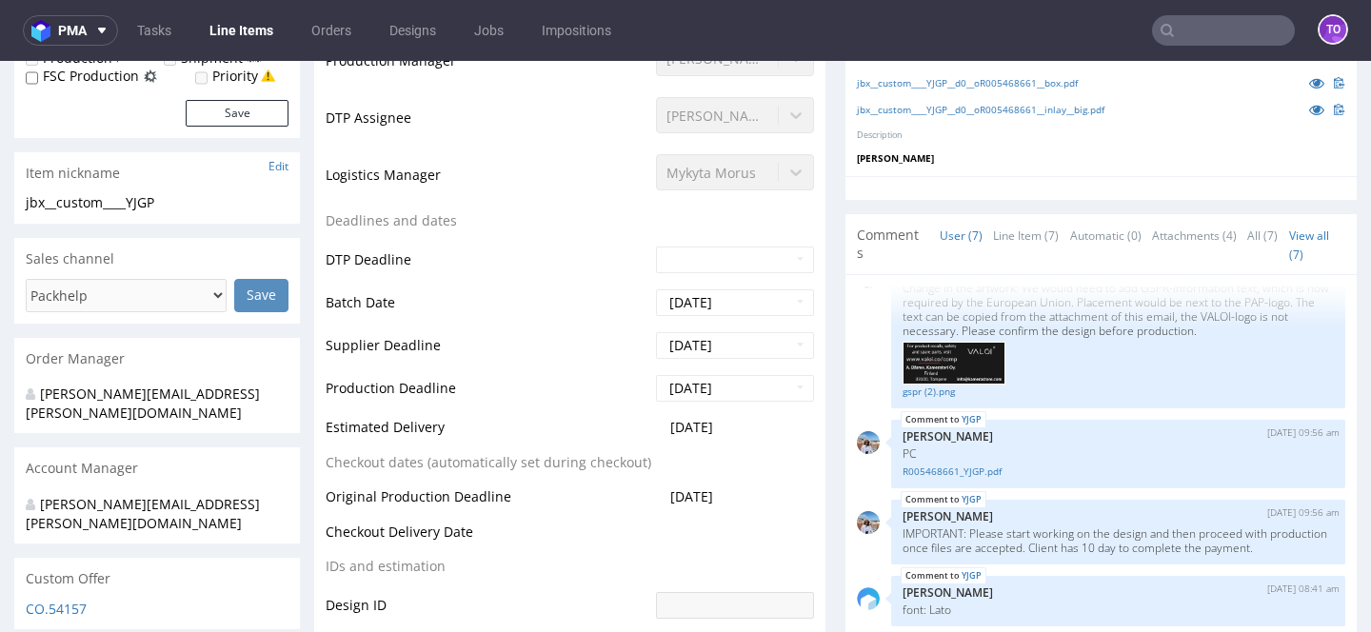
scroll to position [603, 0]
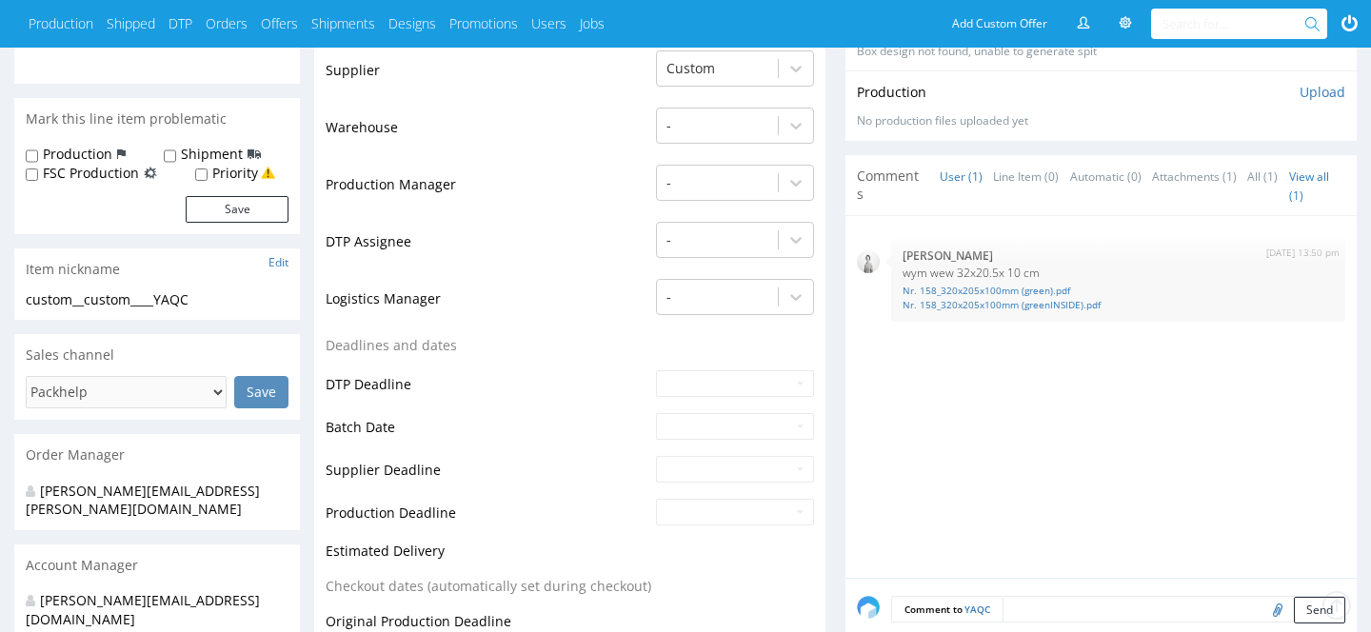
scroll to position [541, 0]
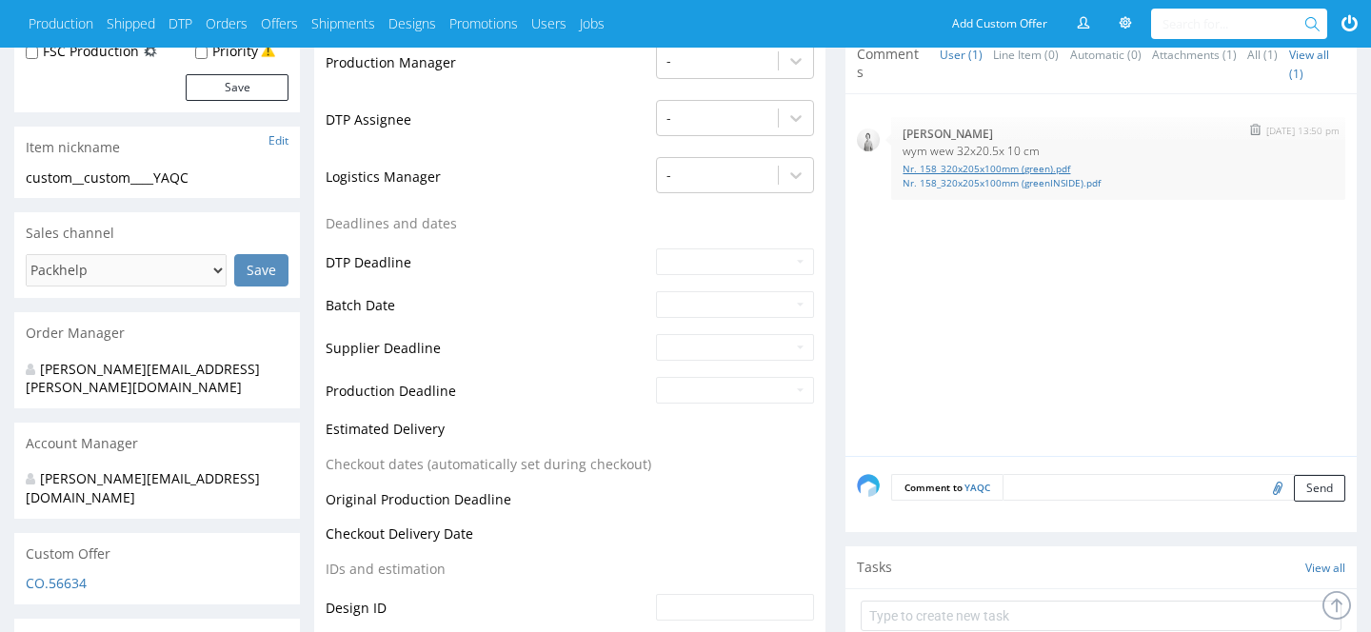
click at [974, 162] on link "Nr. 158_320x205x100mm (green).pdf" at bounding box center [1118, 169] width 431 height 14
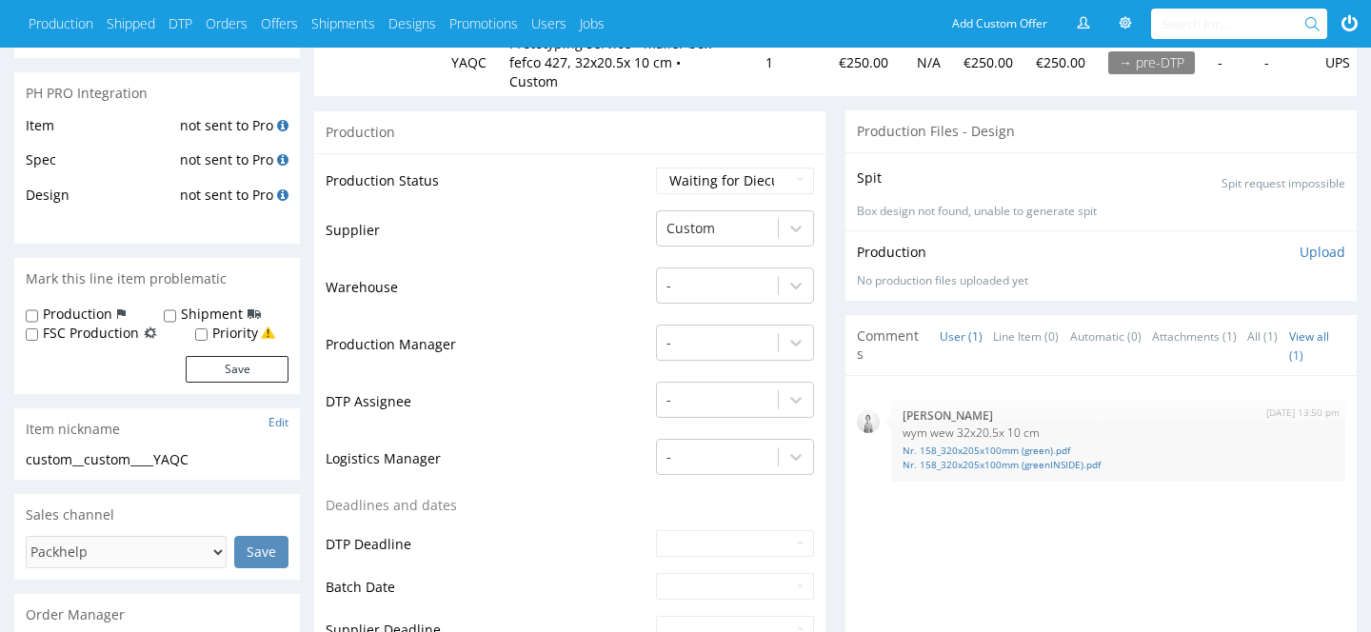
scroll to position [0, 0]
